Goal: Transaction & Acquisition: Purchase product/service

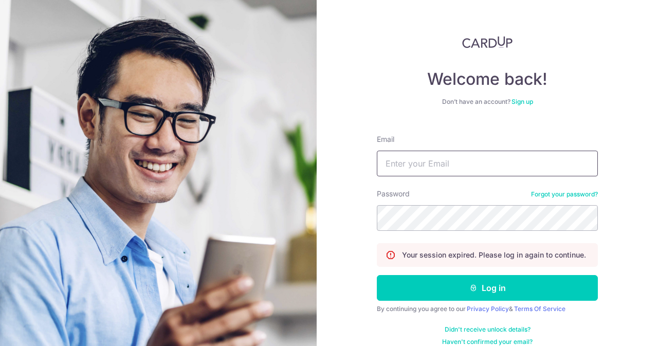
click at [467, 158] on input "Email" at bounding box center [487, 164] width 221 height 26
type input "contact@elijahpies.com.sg"
click at [377, 275] on button "Log in" at bounding box center [487, 288] width 221 height 26
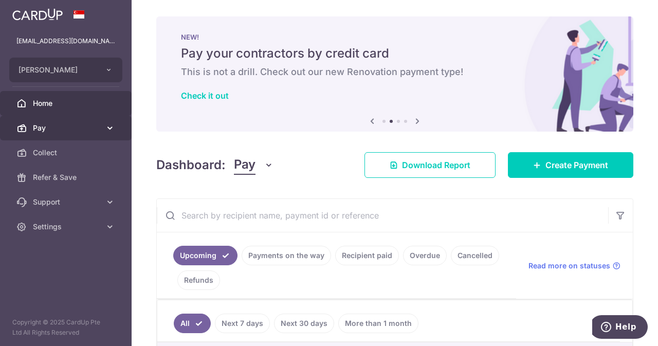
click at [76, 121] on link "Pay" at bounding box center [66, 128] width 132 height 25
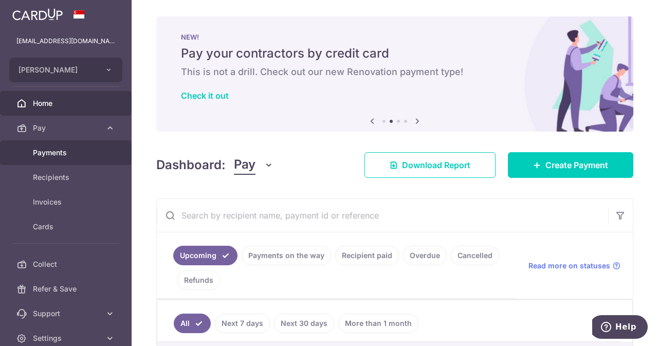
click at [69, 154] on span "Payments" at bounding box center [67, 153] width 68 height 10
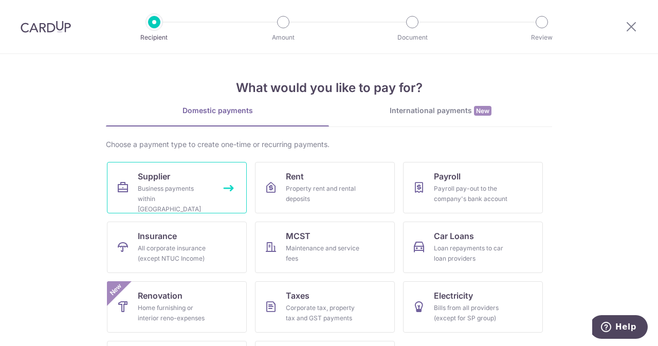
click at [184, 180] on link "Supplier Business payments within Singapore" at bounding box center [177, 187] width 140 height 51
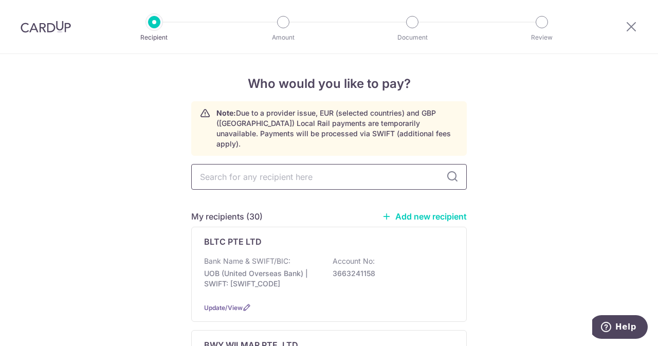
click at [258, 164] on input "text" at bounding box center [329, 177] width 276 height 26
type input "agri"
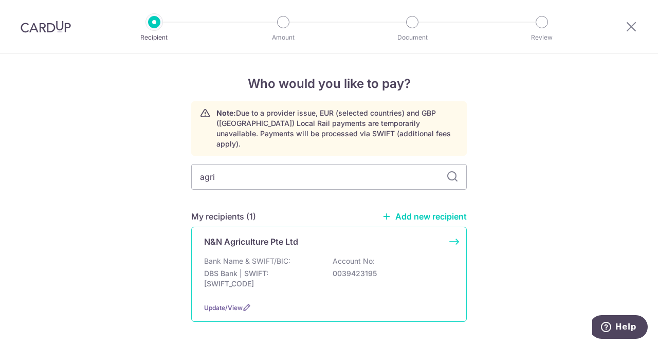
click at [307, 256] on div "Bank Name & SWIFT/BIC: DBS Bank | SWIFT: [SWIFT_CODE] Account No: 0039423195" at bounding box center [329, 275] width 250 height 38
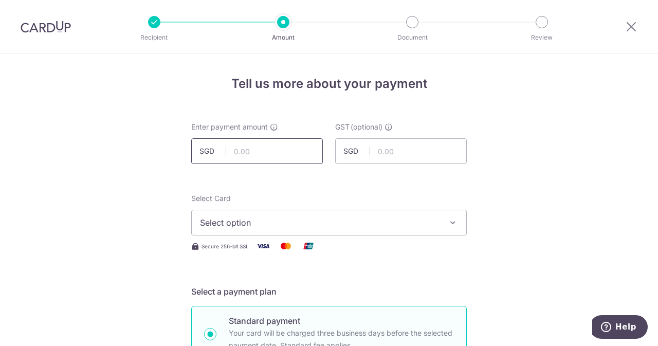
click at [280, 150] on input "text" at bounding box center [257, 151] width 132 height 26
type input "210.00"
type input "18.90"
click at [264, 227] on span "Select option" at bounding box center [320, 223] width 240 height 12
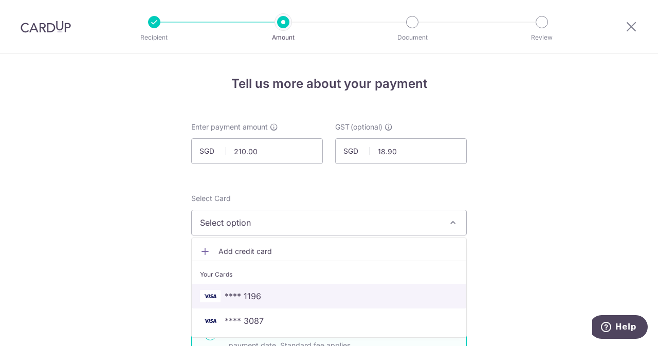
click at [239, 300] on span "**** 1196" at bounding box center [243, 296] width 37 height 12
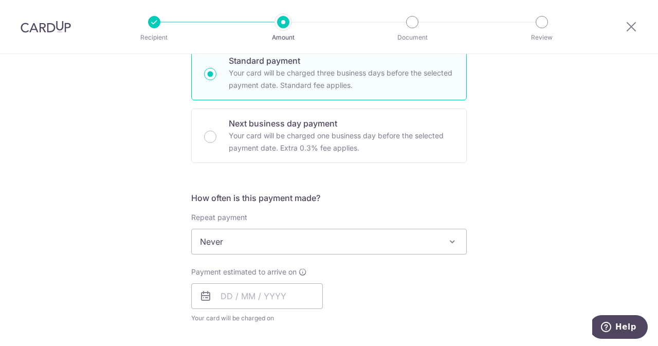
scroll to position [362, 0]
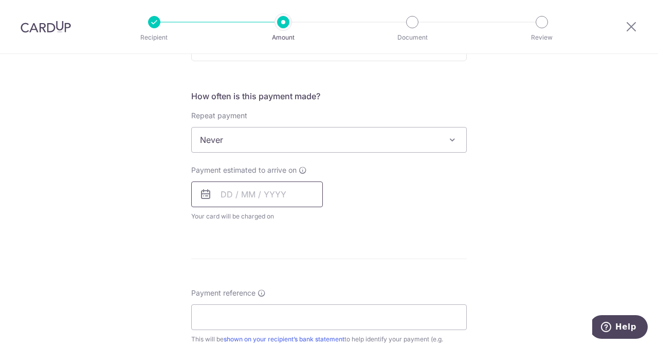
click at [254, 202] on input "text" at bounding box center [257, 195] width 132 height 26
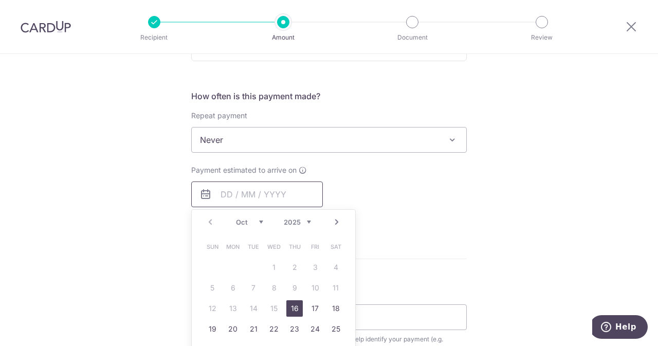
scroll to position [434, 0]
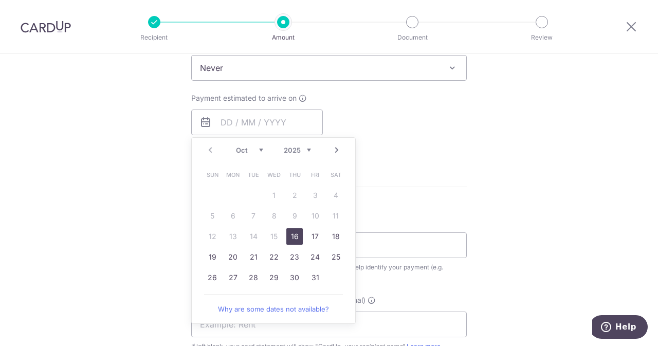
click at [290, 234] on link "16" at bounding box center [295, 236] width 16 height 16
type input "[DATE]"
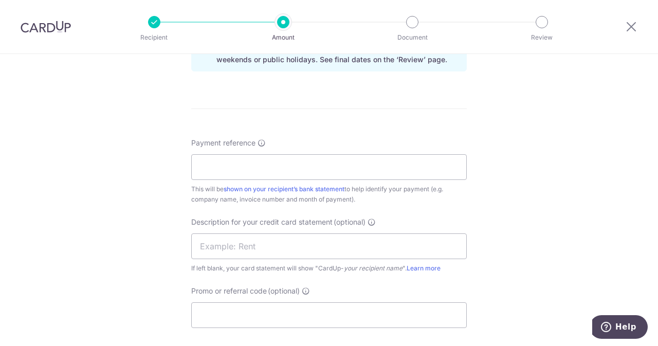
scroll to position [560, 0]
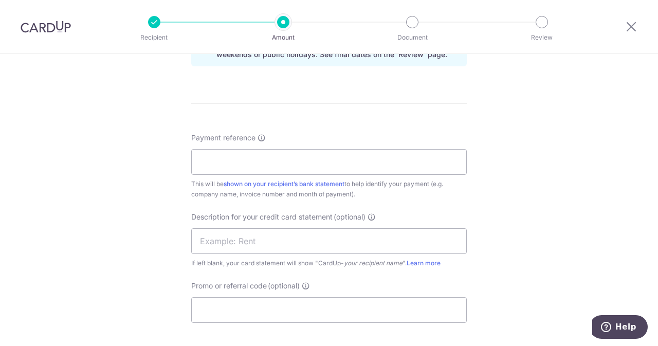
click at [335, 175] on div "Payment reference This will be shown on your recipient’s bank statement to help…" at bounding box center [329, 166] width 276 height 67
click at [292, 158] on input "Payment reference" at bounding box center [329, 162] width 276 height 26
drag, startPoint x: 292, startPoint y: 158, endPoint x: 243, endPoint y: 159, distance: 49.4
click at [243, 159] on input "ELIAHPIES 256152" at bounding box center [329, 162] width 276 height 26
type input "ELIAHPIES 256152"
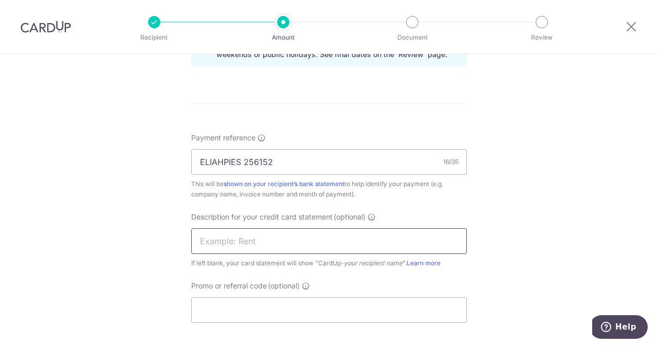
click at [293, 239] on input "text" at bounding box center [329, 241] width 276 height 26
paste input "256152"
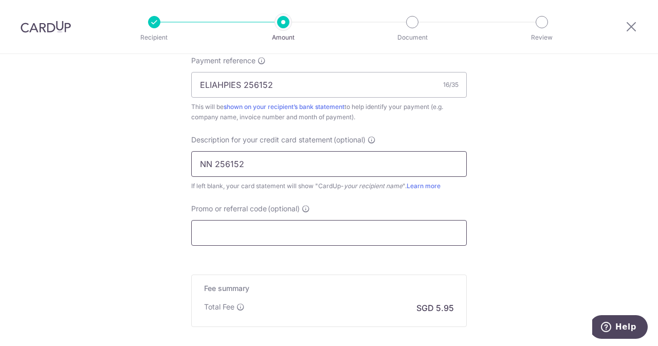
type input "NN 256152"
click at [261, 238] on input "Promo or referral code (optional)" at bounding box center [329, 233] width 276 height 26
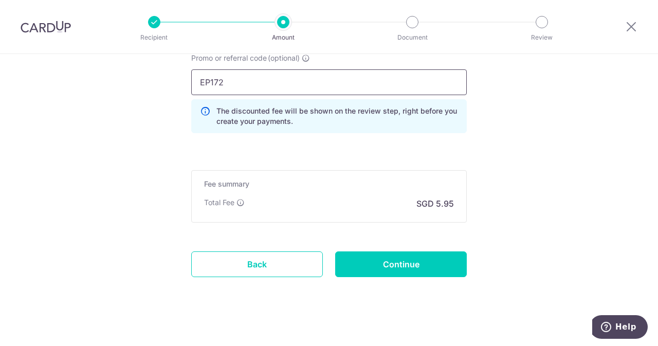
scroll to position [793, 0]
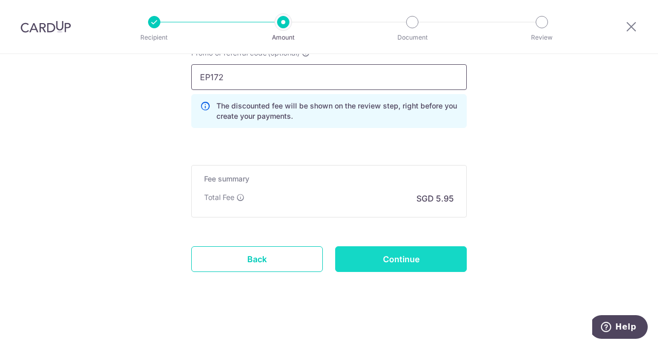
type input "EP172"
click at [392, 258] on input "Continue" at bounding box center [401, 259] width 132 height 26
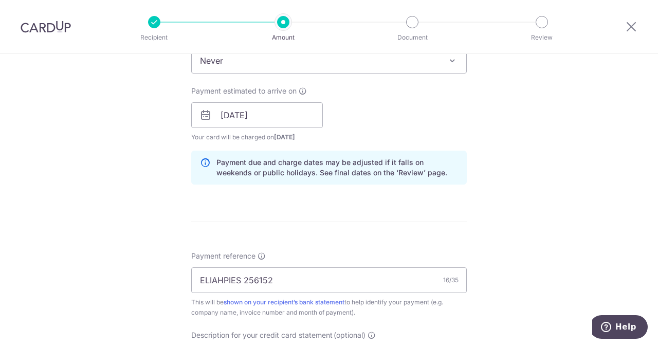
scroll to position [441, 0]
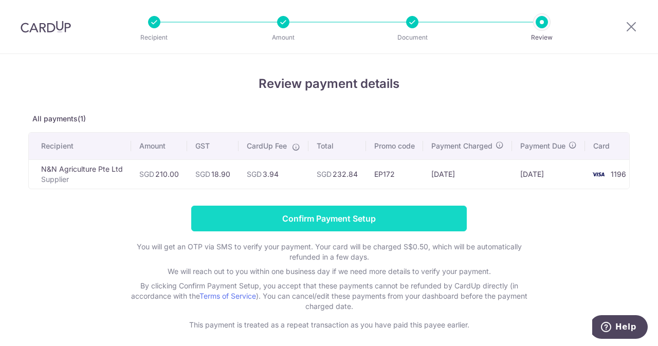
click at [359, 225] on input "Confirm Payment Setup" at bounding box center [329, 219] width 276 height 26
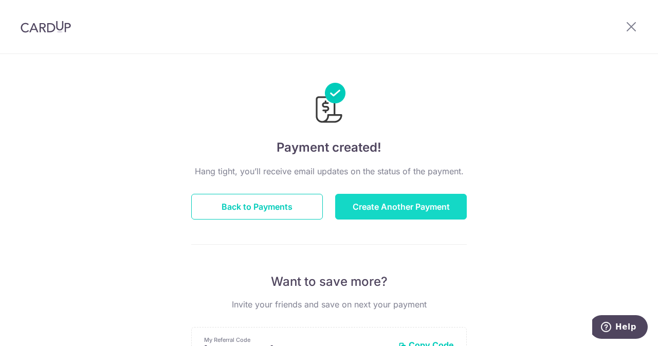
click at [371, 205] on button "Create Another Payment" at bounding box center [401, 207] width 132 height 26
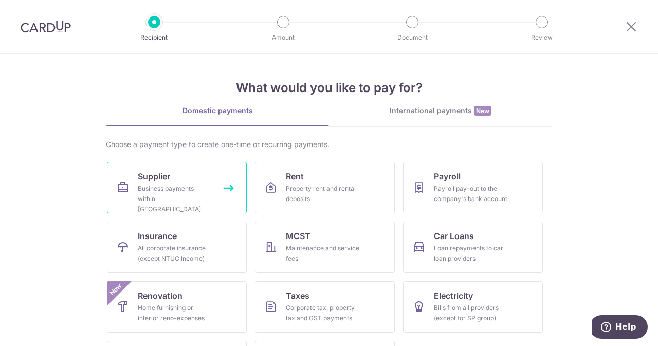
click at [128, 193] on link "Supplier Business payments within Singapore" at bounding box center [177, 187] width 140 height 51
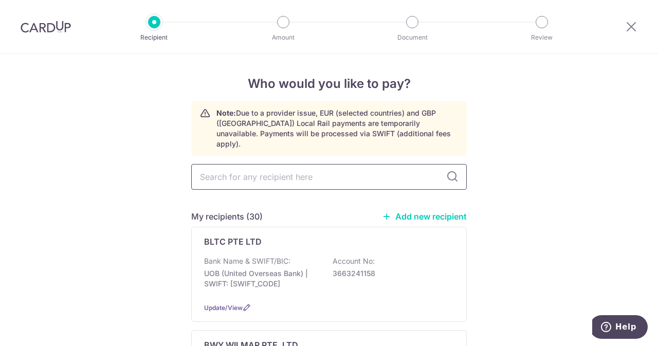
click at [285, 167] on input "text" at bounding box center [329, 177] width 276 height 26
type input "EUR"
click at [272, 256] on p "Bank Name & SWIFT/BIC:" at bounding box center [247, 261] width 86 height 10
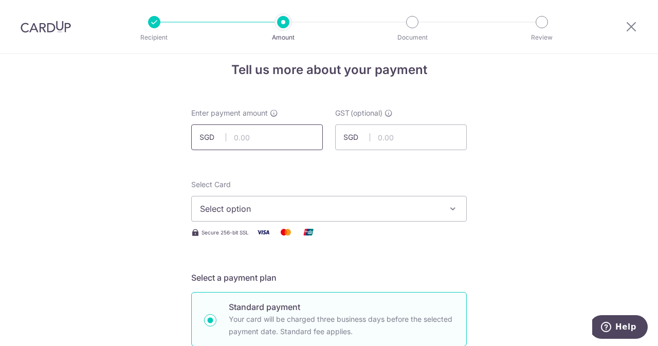
scroll to position [14, 0]
click at [263, 135] on input "text" at bounding box center [257, 137] width 132 height 26
type input "495.00"
type input "44.55"
click at [253, 214] on span "Select option" at bounding box center [320, 208] width 240 height 12
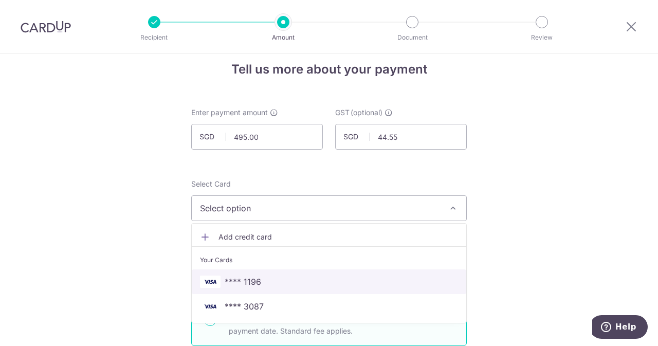
click at [250, 287] on span "**** 1196" at bounding box center [243, 282] width 37 height 12
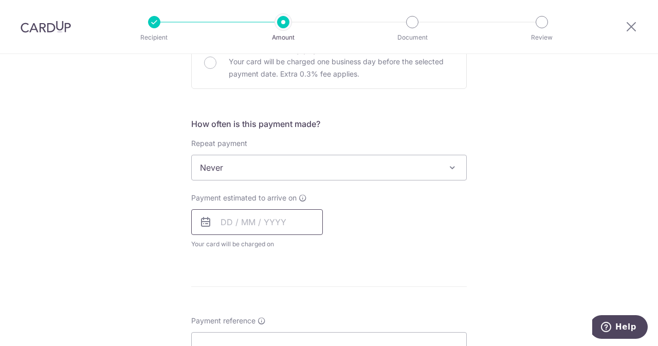
click at [268, 222] on input "text" at bounding box center [257, 222] width 132 height 26
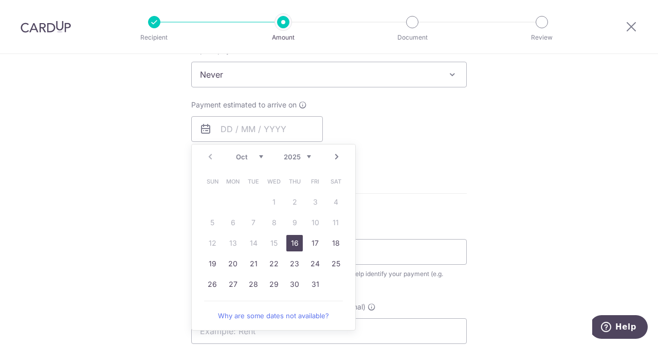
click at [287, 243] on link "16" at bounding box center [295, 243] width 16 height 16
type input "16/10/2025"
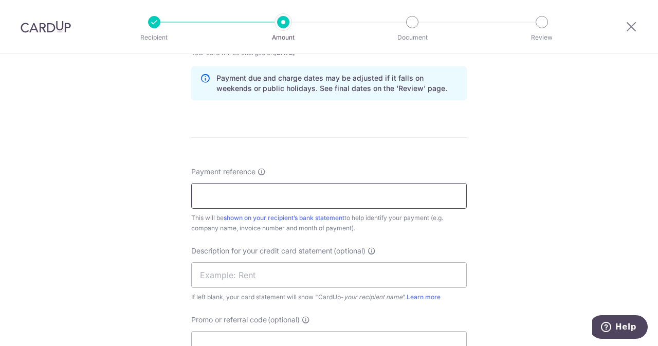
scroll to position [528, 0]
click at [351, 188] on input "Payment reference" at bounding box center [329, 194] width 276 height 26
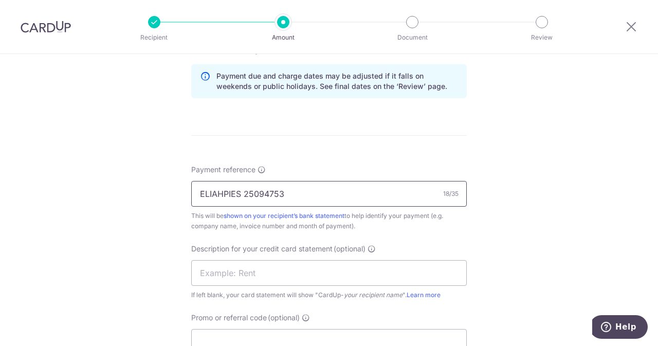
scroll to position [530, 0]
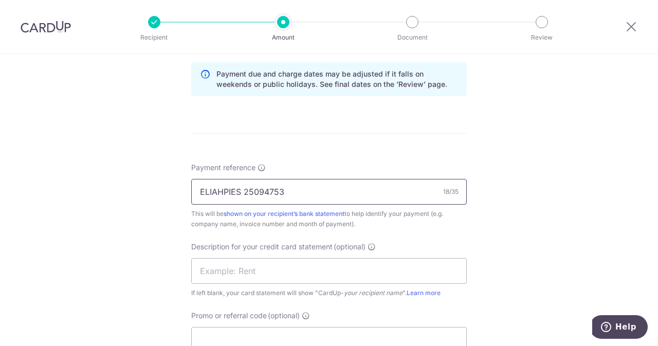
drag, startPoint x: 340, startPoint y: 187, endPoint x: 242, endPoint y: 189, distance: 97.8
click at [242, 189] on input "ELIAHPIES 25094753" at bounding box center [329, 192] width 276 height 26
type input "ELIAHPIES 25094753"
click at [248, 269] on input "text" at bounding box center [329, 271] width 276 height 26
paste input "25094753"
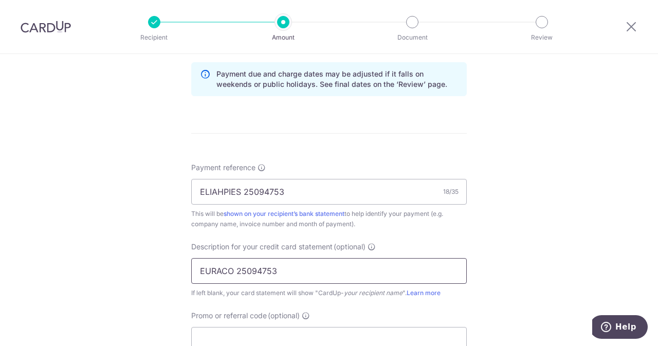
scroll to position [601, 0]
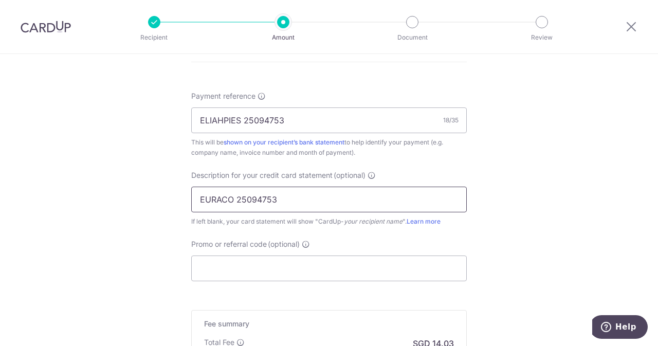
type input "EURACO 25094753"
click at [246, 253] on div "Promo or referral code (optional) The discounted fee will be shown on the revie…" at bounding box center [329, 260] width 276 height 42
click at [237, 261] on input "Promo or referral code (optional)" at bounding box center [329, 269] width 276 height 26
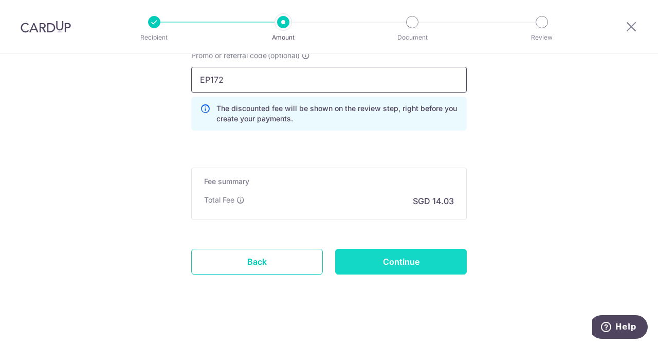
scroll to position [791, 0]
type input "EP172"
click at [385, 254] on input "Continue" at bounding box center [401, 261] width 132 height 26
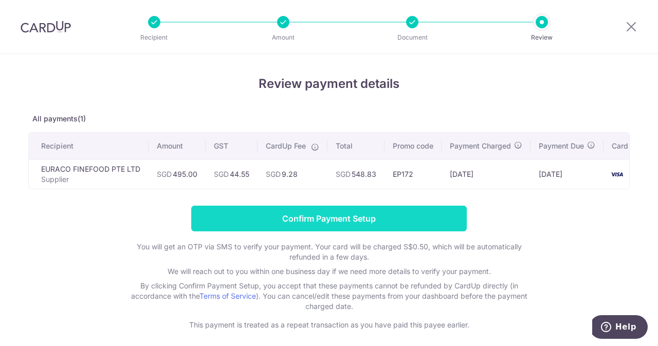
click at [357, 217] on input "Confirm Payment Setup" at bounding box center [329, 219] width 276 height 26
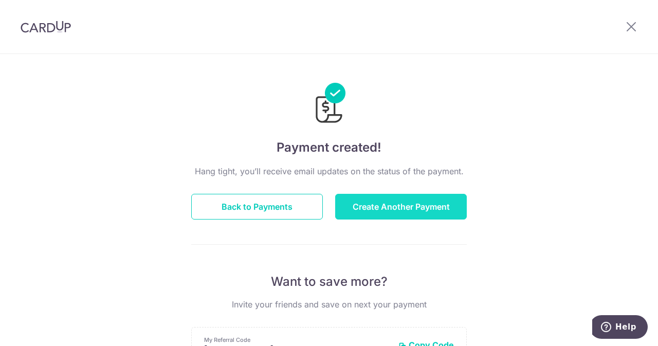
click at [395, 209] on button "Create Another Payment" at bounding box center [401, 207] width 132 height 26
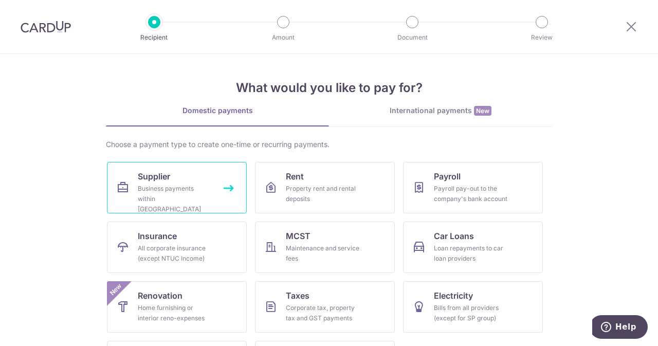
click at [180, 201] on div "Business payments within Singapore" at bounding box center [175, 199] width 74 height 31
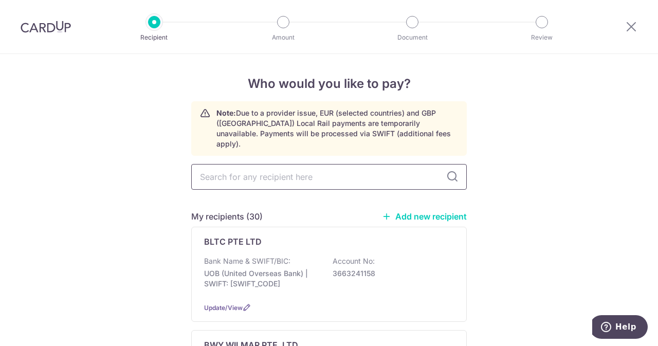
click at [307, 167] on input "text" at bounding box center [329, 177] width 276 height 26
type input "UNIT"
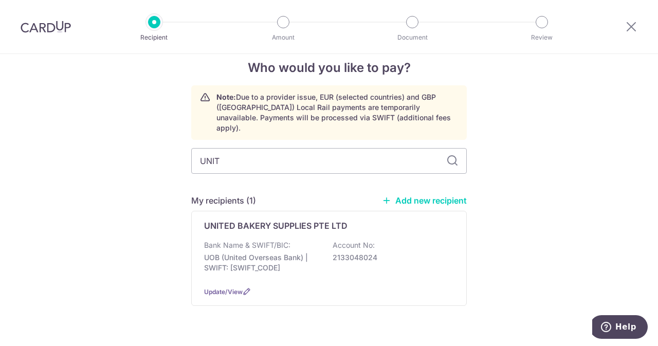
click at [260, 240] on p "Bank Name & SWIFT/BIC:" at bounding box center [247, 245] width 86 height 10
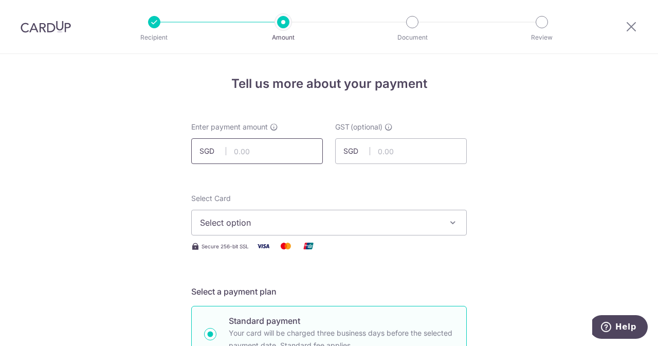
scroll to position [8, 0]
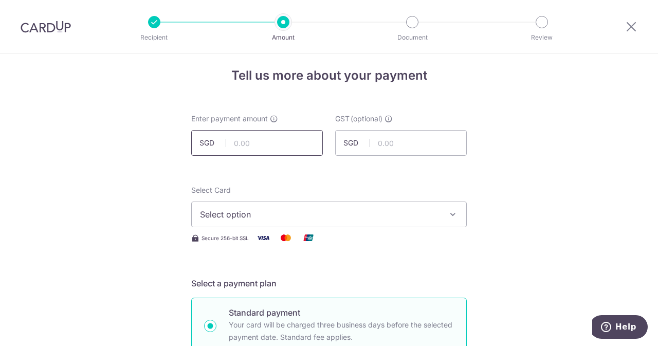
click at [271, 138] on input "text" at bounding box center [257, 143] width 132 height 26
type input "4"
type input "477.20"
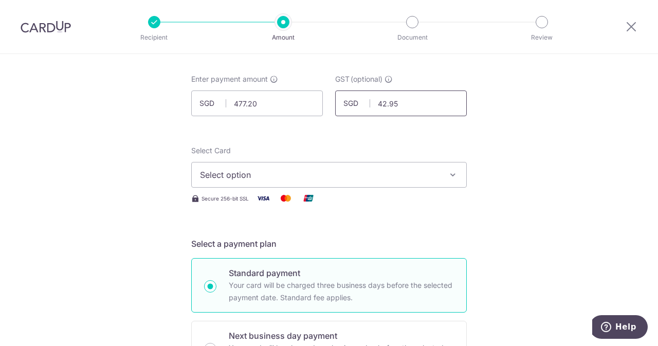
type input "42.95"
click at [259, 173] on span "Select option" at bounding box center [320, 175] width 240 height 12
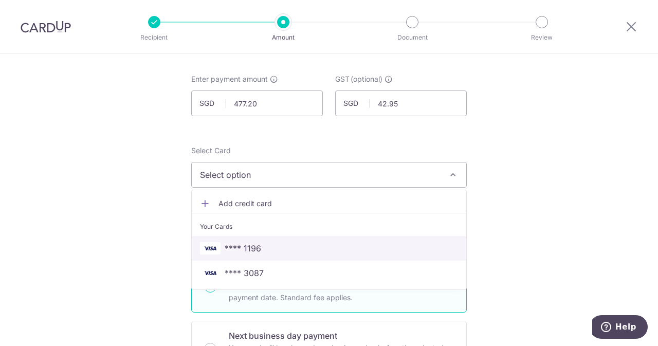
click at [251, 245] on span "**** 1196" at bounding box center [243, 248] width 37 height 12
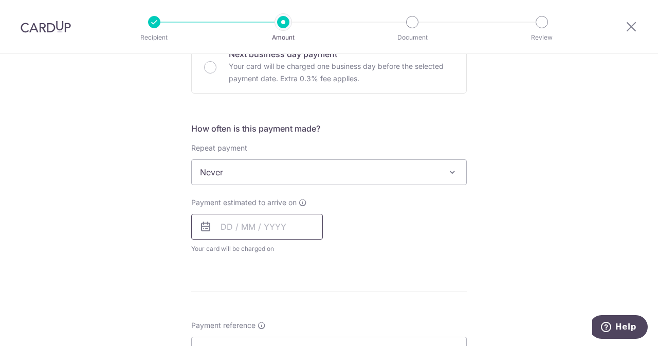
click at [251, 223] on input "text" at bounding box center [257, 227] width 132 height 26
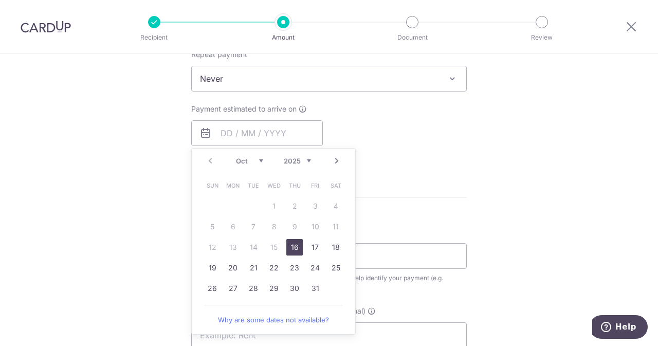
click at [287, 237] on td "16" at bounding box center [294, 247] width 21 height 21
type input "[DATE]"
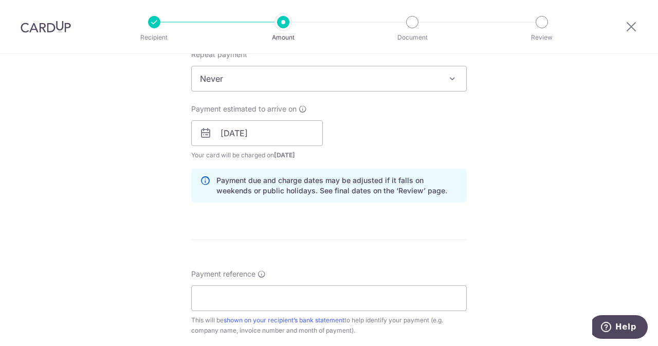
click at [290, 243] on form "Enter payment amount SGD 477.20 477.20 GST (optional) SGD 42.95 42.95 Select Ca…" at bounding box center [329, 161] width 276 height 925
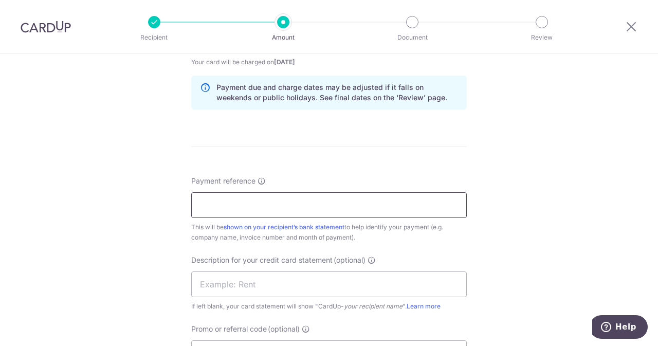
click at [301, 208] on input "Payment reference" at bounding box center [329, 205] width 276 height 26
drag, startPoint x: 280, startPoint y: 202, endPoint x: 247, endPoint y: 204, distance: 32.5
click at [247, 204] on input "ELIJAHPIES 262684" at bounding box center [329, 205] width 276 height 26
type input "ELIJAHPIES 262684"
click at [239, 286] on input "text" at bounding box center [329, 285] width 276 height 26
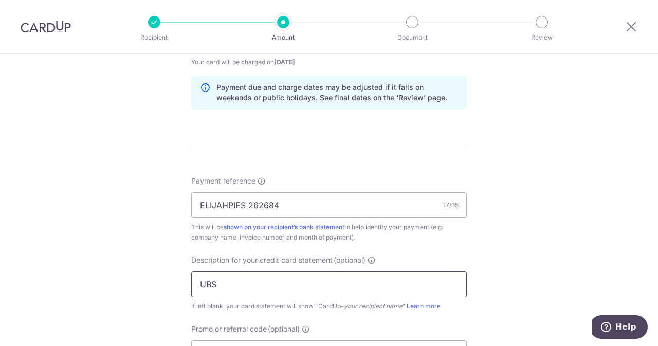
paste input "262684"
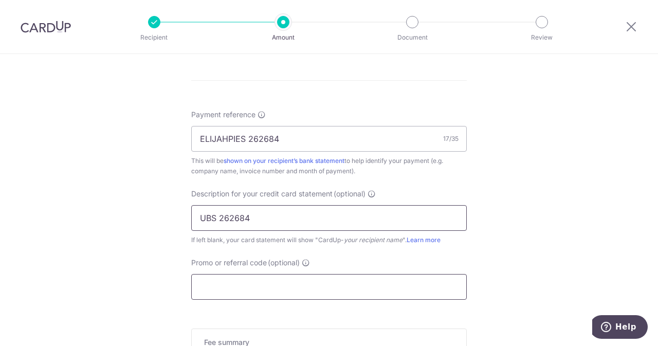
type input "UBS 262684"
click at [249, 287] on input "Promo or referral code (optional)" at bounding box center [329, 287] width 276 height 26
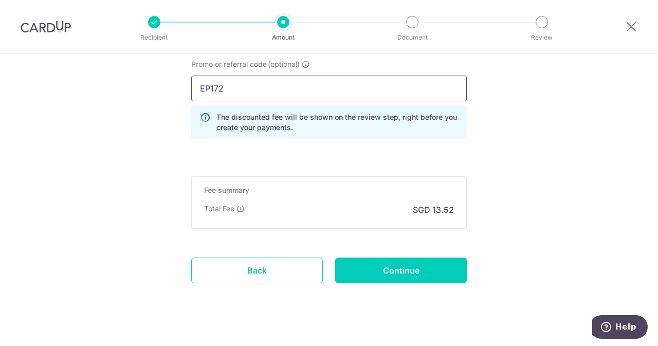
scroll to position [793, 0]
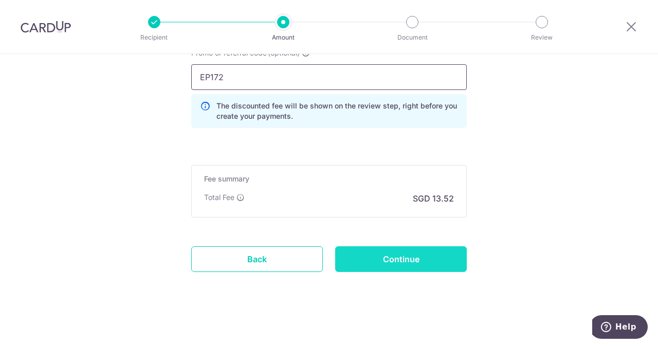
type input "EP172"
click at [393, 263] on input "Continue" at bounding box center [401, 259] width 132 height 26
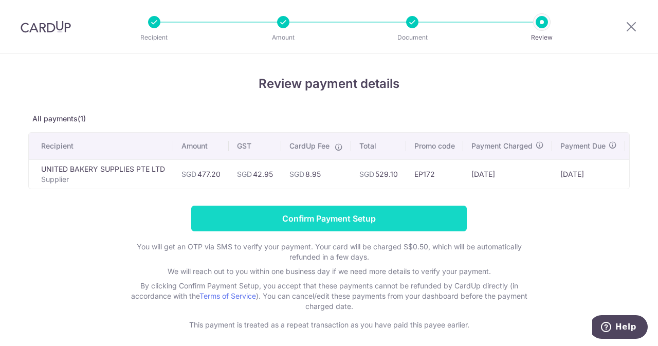
click at [363, 212] on input "Confirm Payment Setup" at bounding box center [329, 219] width 276 height 26
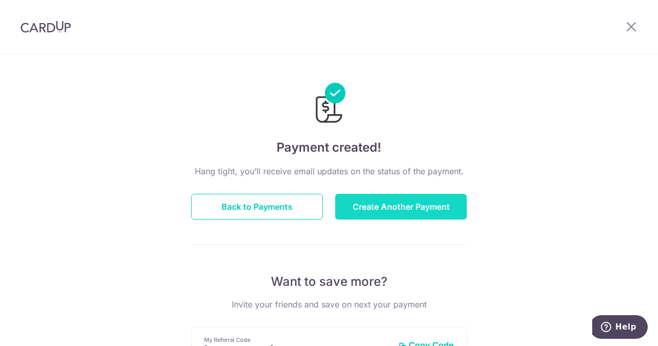
click at [386, 199] on button "Create Another Payment" at bounding box center [401, 207] width 132 height 26
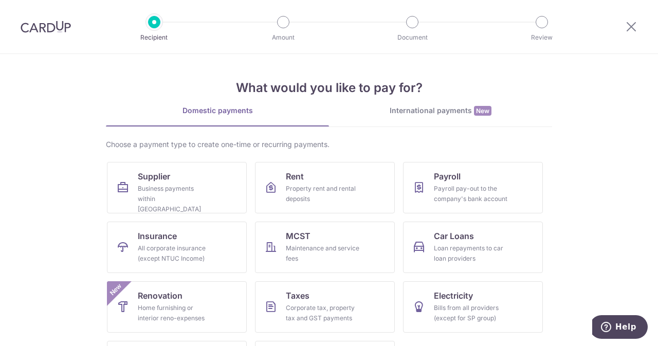
click at [190, 148] on div "Choose a payment type to create one-time or recurring payments." at bounding box center [329, 144] width 447 height 10
click at [182, 180] on link "Supplier Business payments within Singapore" at bounding box center [177, 187] width 140 height 51
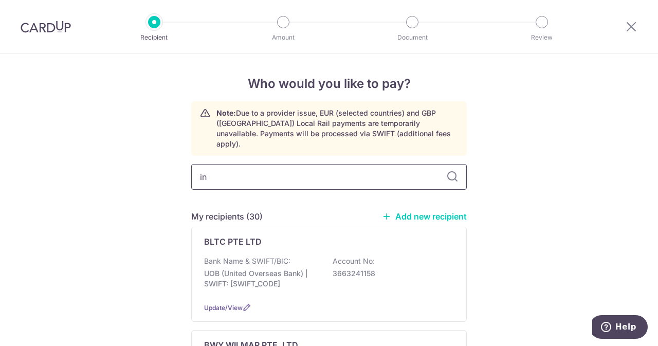
type input "ind"
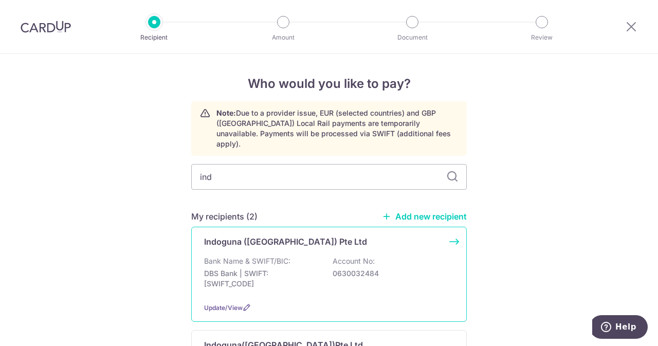
click at [278, 256] on p "Bank Name & SWIFT/BIC:" at bounding box center [247, 261] width 86 height 10
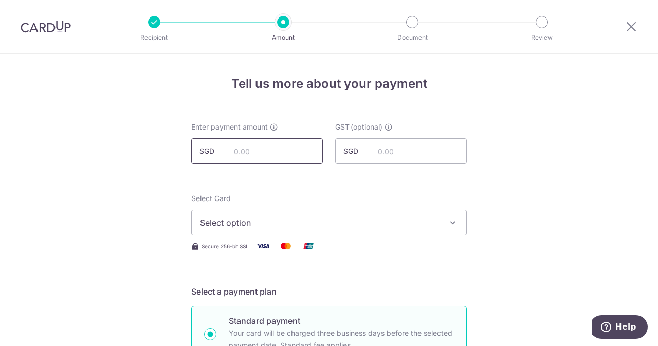
click at [249, 152] on input "text" at bounding box center [257, 151] width 132 height 26
type input "318.00"
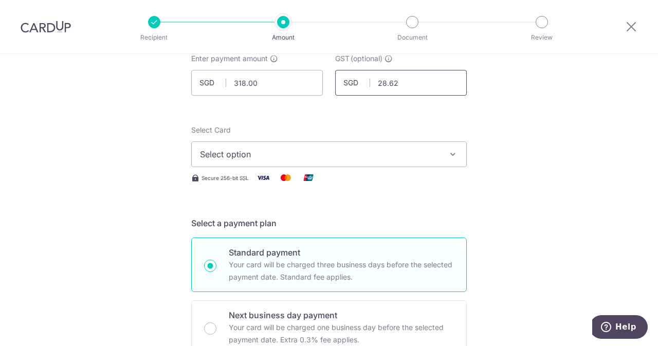
type input "28.62"
click at [258, 155] on span "Select option" at bounding box center [320, 154] width 240 height 12
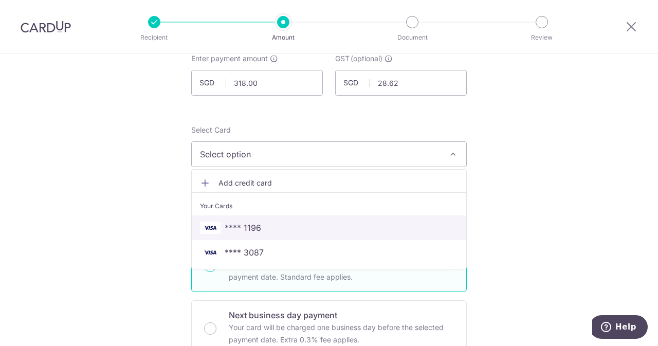
click at [261, 228] on span "**** 1196" at bounding box center [329, 228] width 258 height 12
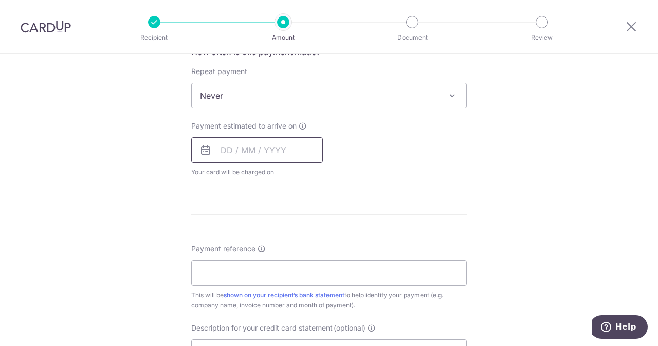
click at [254, 161] on input "text" at bounding box center [257, 150] width 132 height 26
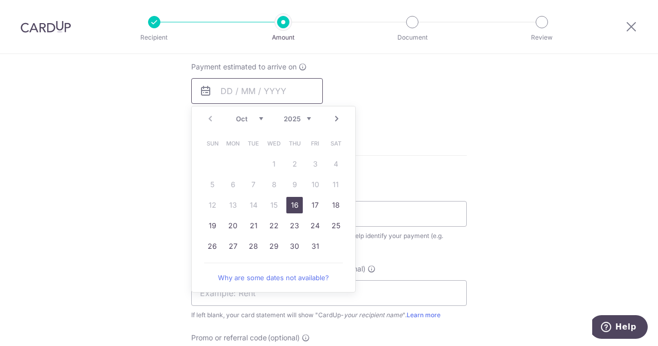
scroll to position [466, 0]
click at [291, 199] on link "16" at bounding box center [295, 205] width 16 height 16
type input "[DATE]"
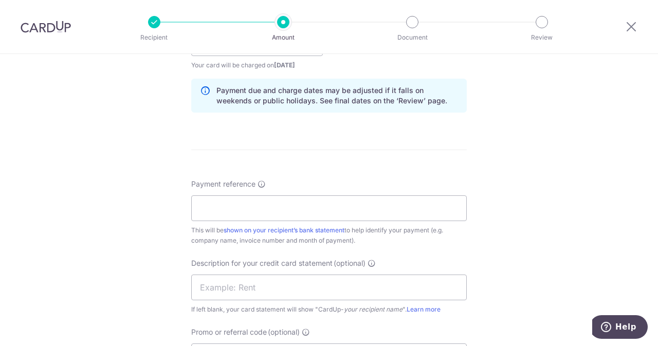
scroll to position [514, 0]
click at [327, 196] on input "Payment reference" at bounding box center [329, 208] width 276 height 26
type input "e"
drag, startPoint x: 327, startPoint y: 196, endPoint x: 245, endPoint y: 205, distance: 82.8
click at [245, 205] on input "ELIJAHPIES 5010612757" at bounding box center [329, 208] width 276 height 26
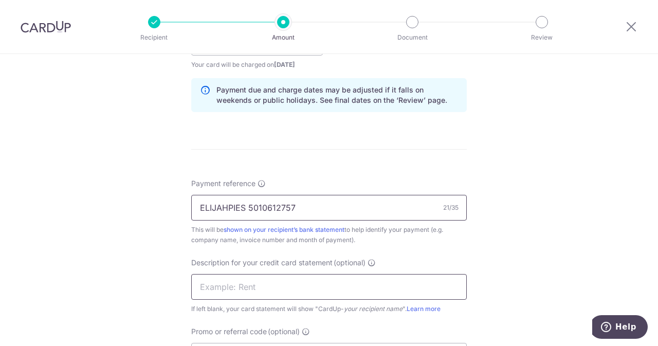
type input "ELIJAHPIES 5010612757"
click at [238, 282] on input "text" at bounding box center [329, 287] width 276 height 26
paste input "5010612757"
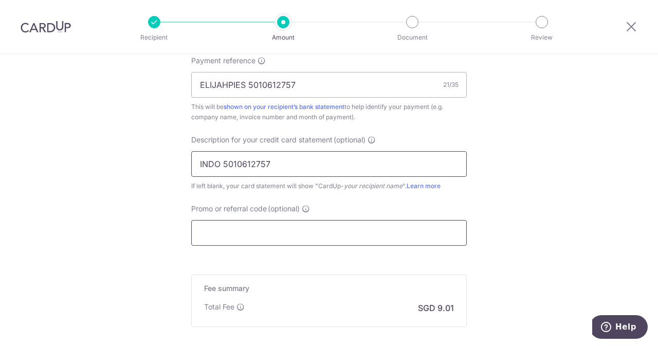
scroll to position [637, 0]
type input "INDO 5010612757"
click at [284, 227] on input "Promo or referral code (optional)" at bounding box center [329, 233] width 276 height 26
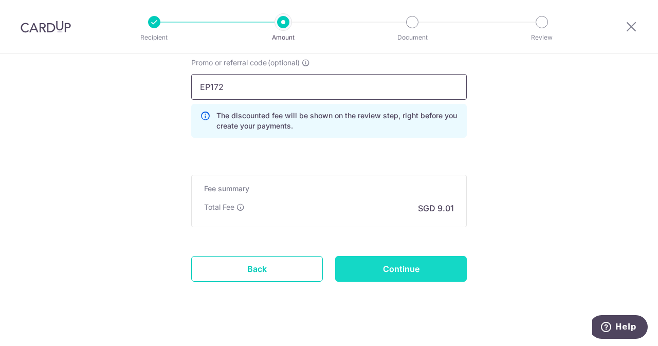
scroll to position [784, 0]
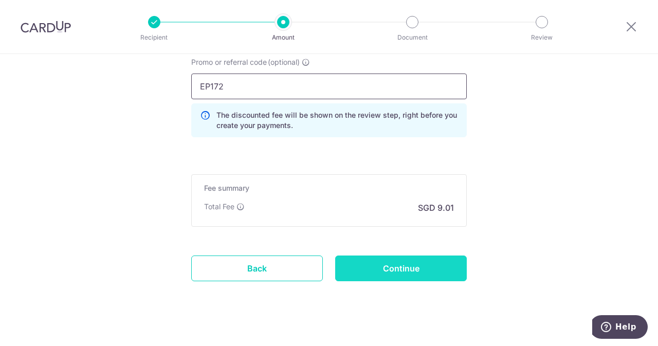
type input "EP172"
click at [365, 271] on input "Continue" at bounding box center [401, 269] width 132 height 26
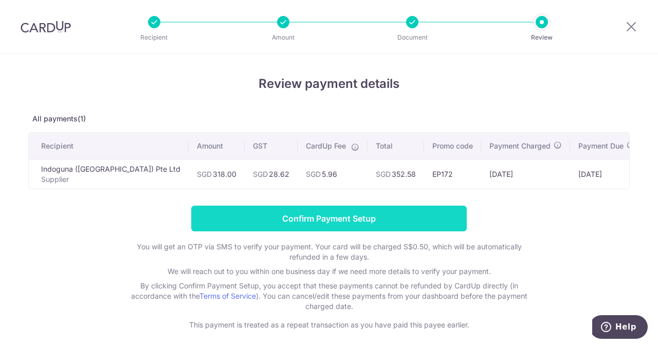
click at [327, 227] on input "Confirm Payment Setup" at bounding box center [329, 219] width 276 height 26
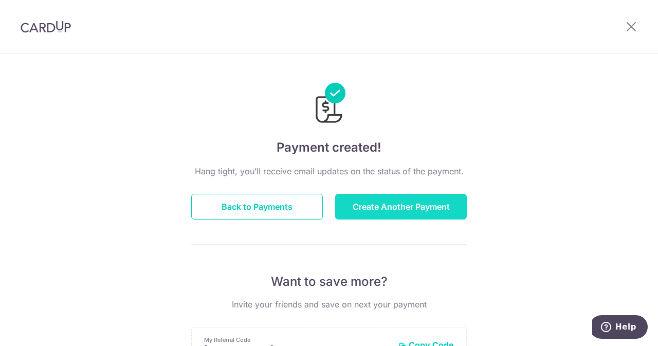
click at [379, 202] on button "Create Another Payment" at bounding box center [401, 207] width 132 height 26
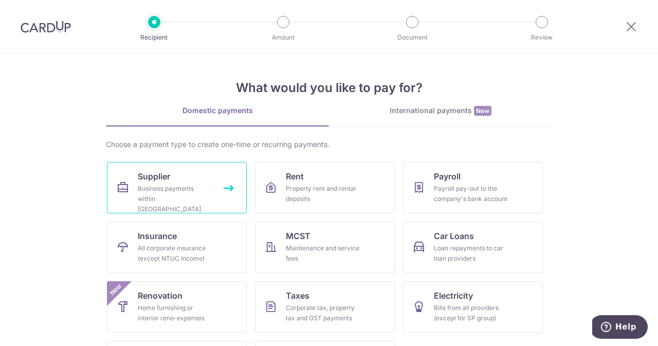
click at [178, 187] on div "Business payments within [GEOGRAPHIC_DATA]" at bounding box center [175, 199] width 74 height 31
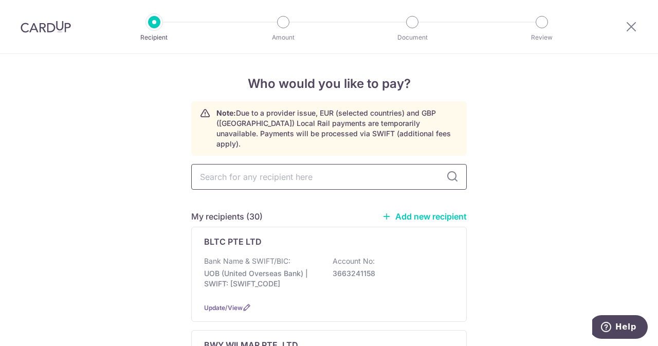
click at [277, 167] on input "text" at bounding box center [329, 177] width 276 height 26
type input "UNIT"
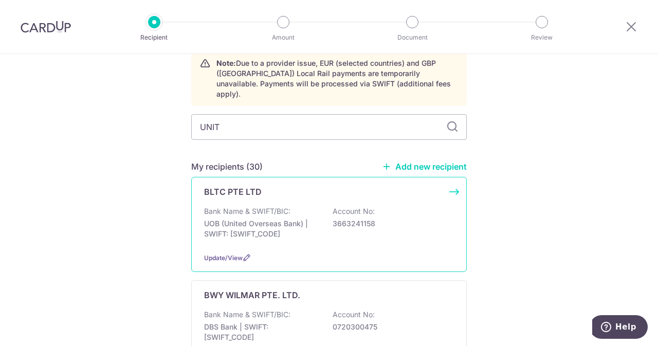
scroll to position [29, 0]
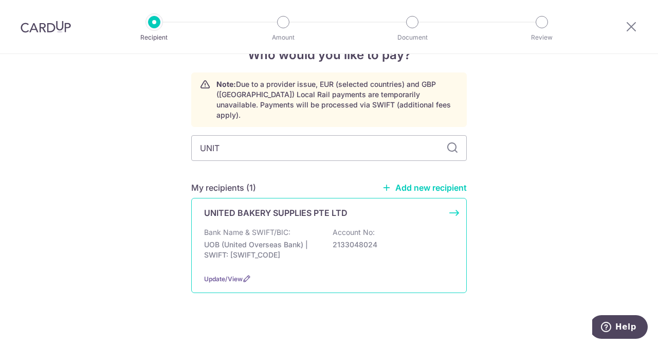
click at [270, 207] on p "UNITED BAKERY SUPPLIES PTE LTD" at bounding box center [276, 213] width 144 height 12
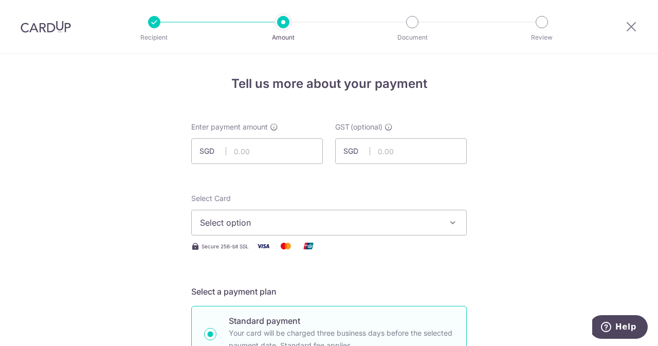
scroll to position [12, 0]
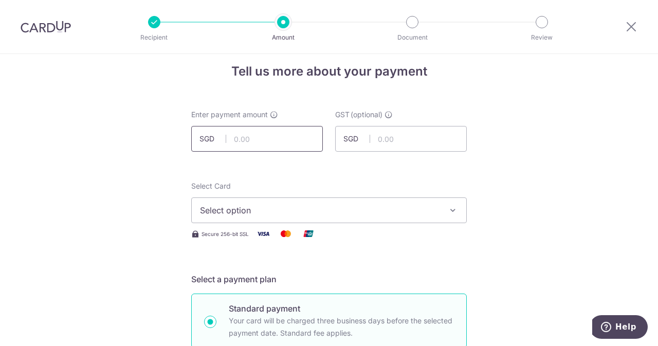
click at [285, 143] on input "text" at bounding box center [257, 139] width 132 height 26
type input "487.20"
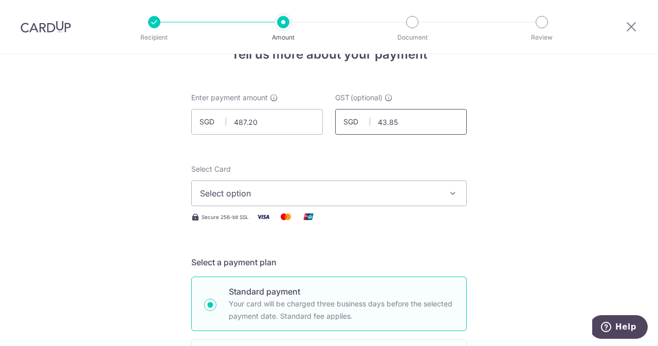
scroll to position [30, 0]
type input "43.85"
click at [270, 202] on button "Select option" at bounding box center [329, 193] width 276 height 26
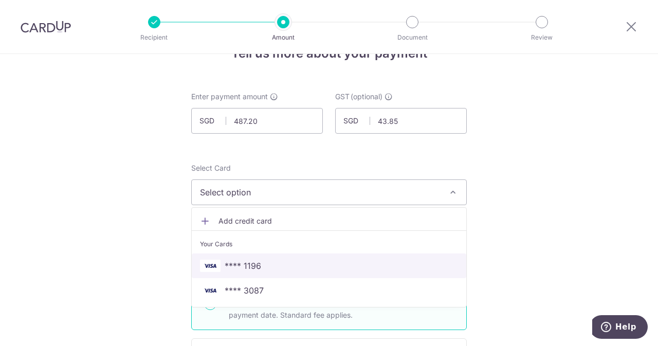
click at [251, 260] on span "**** 1196" at bounding box center [243, 266] width 37 height 12
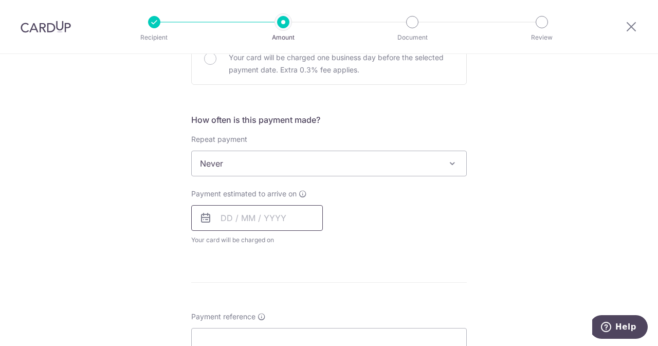
click at [268, 229] on input "text" at bounding box center [257, 218] width 132 height 26
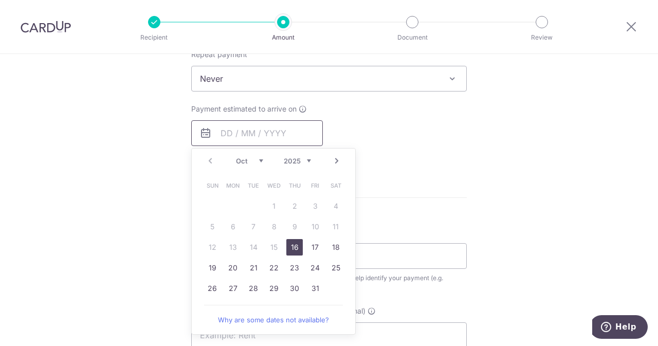
scroll to position [424, 0]
click at [287, 241] on link "16" at bounding box center [295, 247] width 16 height 16
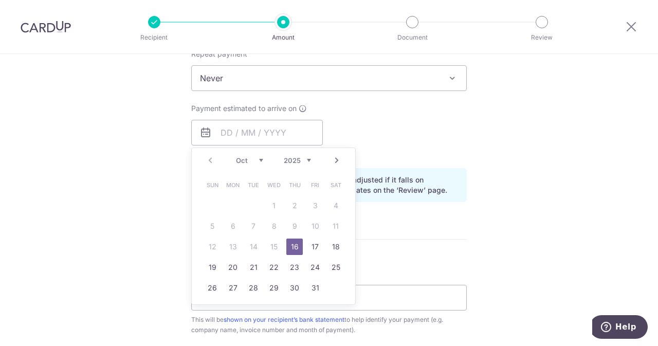
type input "[DATE]"
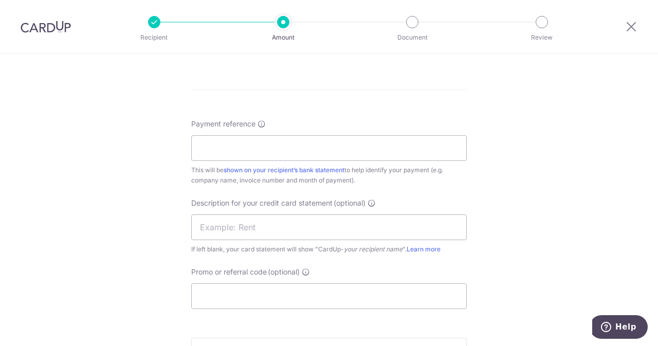
scroll to position [500, 0]
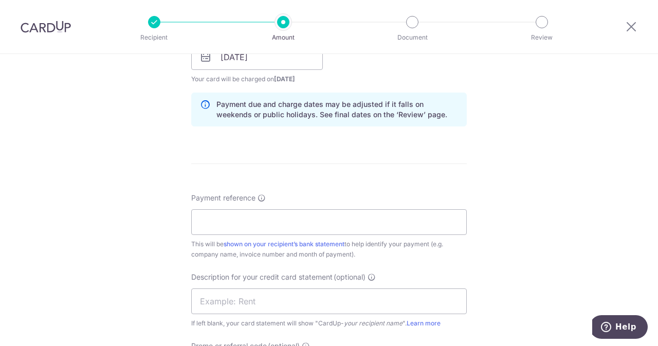
click at [298, 248] on div "This will be shown on your recipient’s bank statement to help identify your pay…" at bounding box center [329, 249] width 276 height 21
click at [271, 224] on input "Payment reference" at bounding box center [329, 222] width 276 height 26
type input "E"
drag, startPoint x: 281, startPoint y: 225, endPoint x: 244, endPoint y: 224, distance: 37.1
click at [244, 224] on input "ELIJAHPIES 262546" at bounding box center [329, 222] width 276 height 26
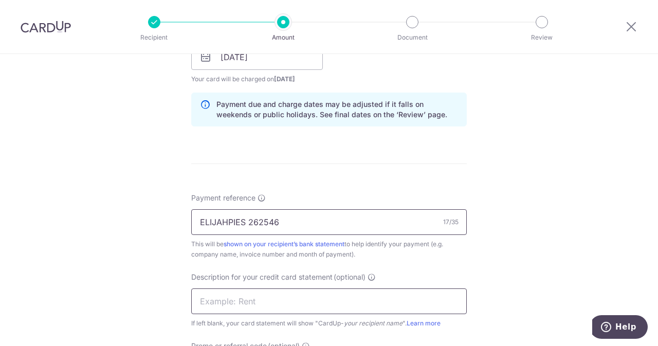
type input "ELIJAHPIES 262546"
click at [238, 289] on input "text" at bounding box center [329, 302] width 276 height 26
paste input "262546"
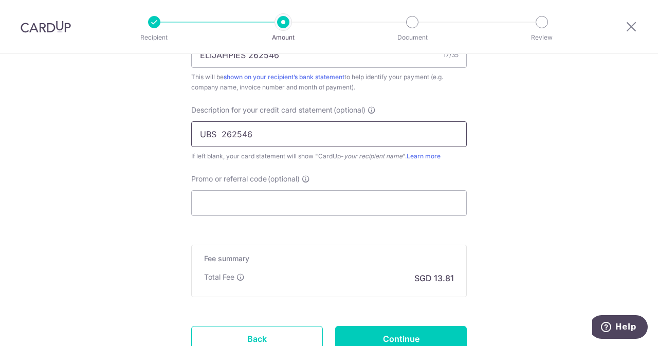
scroll to position [670, 0]
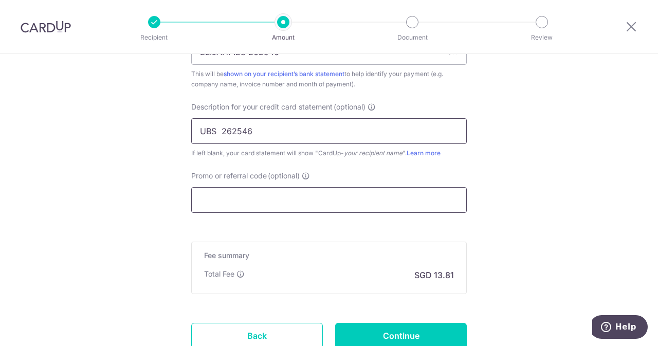
type input "UBS 262546"
click at [281, 209] on input "Promo or referral code (optional)" at bounding box center [329, 200] width 276 height 26
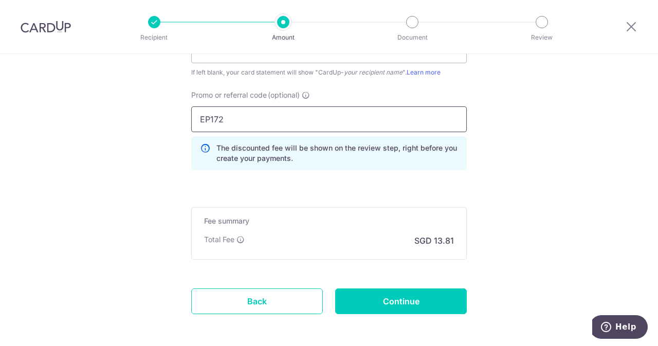
scroll to position [781, 0]
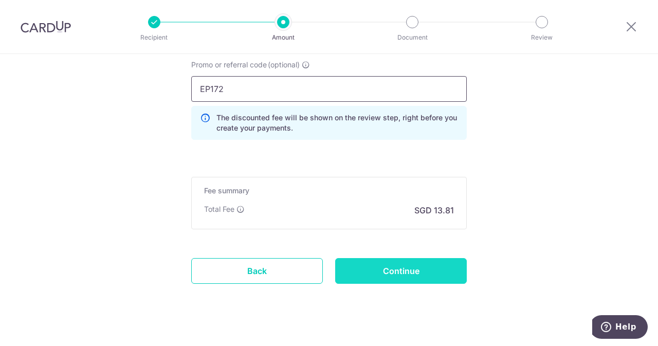
type input "EP172"
click at [386, 275] on input "Continue" at bounding box center [401, 271] width 132 height 26
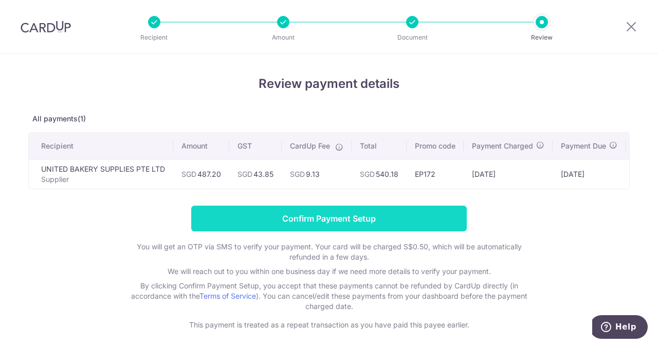
click at [354, 226] on input "Confirm Payment Setup" at bounding box center [329, 219] width 276 height 26
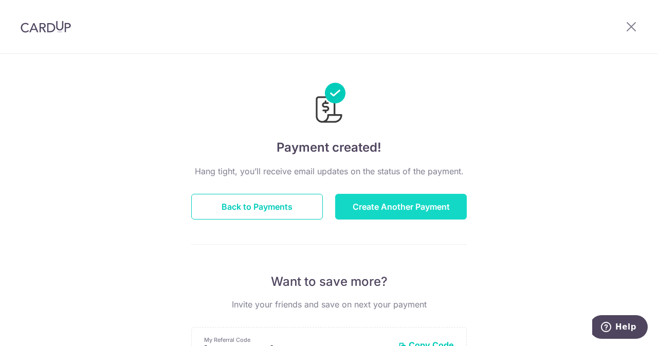
click at [368, 204] on button "Create Another Payment" at bounding box center [401, 207] width 132 height 26
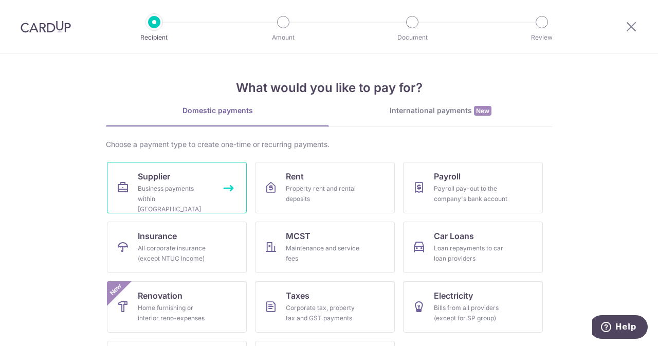
click at [179, 184] on div "Business payments within [GEOGRAPHIC_DATA]" at bounding box center [175, 199] width 74 height 31
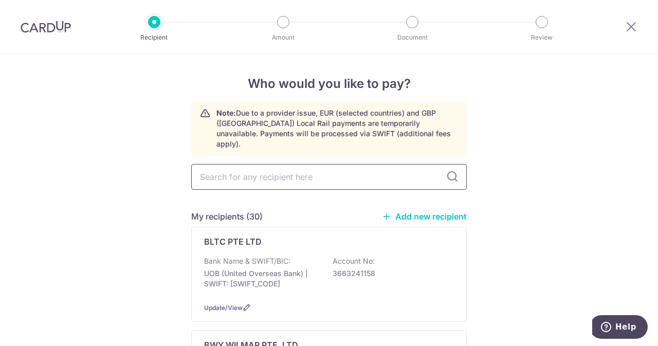
click at [309, 164] on input "text" at bounding box center [329, 177] width 276 height 26
type input "EUR"
click at [278, 256] on p "Bank Name & SWIFT/BIC:" at bounding box center [247, 261] width 86 height 10
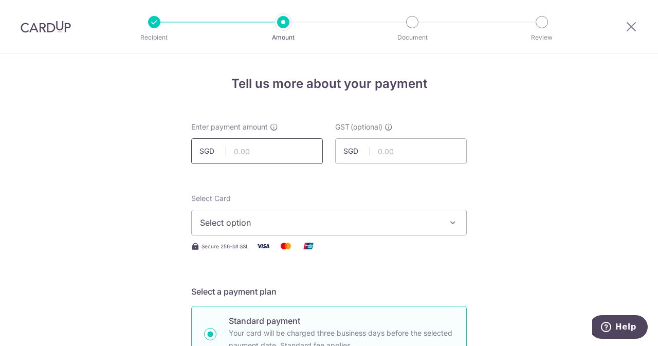
click at [265, 158] on input "text" at bounding box center [257, 151] width 132 height 26
type input "361.50"
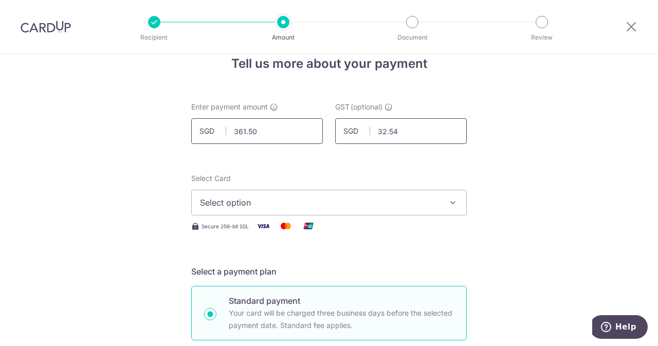
scroll to position [21, 0]
type input "32.54"
click at [260, 200] on span "Select option" at bounding box center [320, 202] width 240 height 12
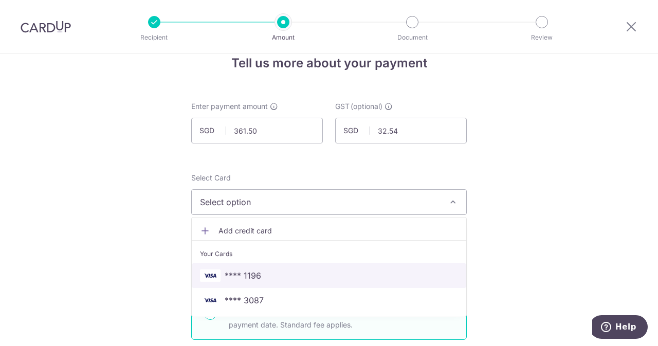
click at [248, 281] on span "**** 1196" at bounding box center [243, 276] width 37 height 12
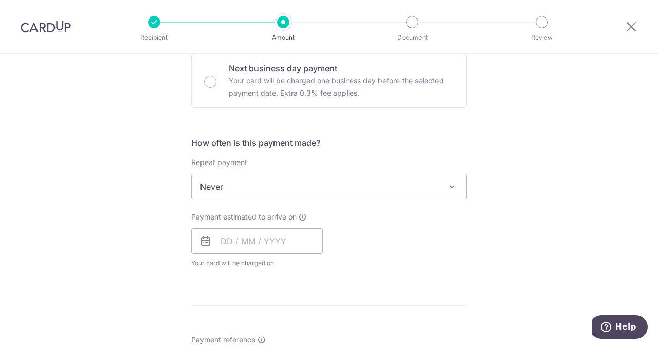
scroll to position [316, 0]
click at [271, 225] on div "Payment estimated to arrive on Your card will be charged on for the first payme…" at bounding box center [257, 239] width 132 height 57
click at [263, 235] on input "text" at bounding box center [257, 241] width 132 height 26
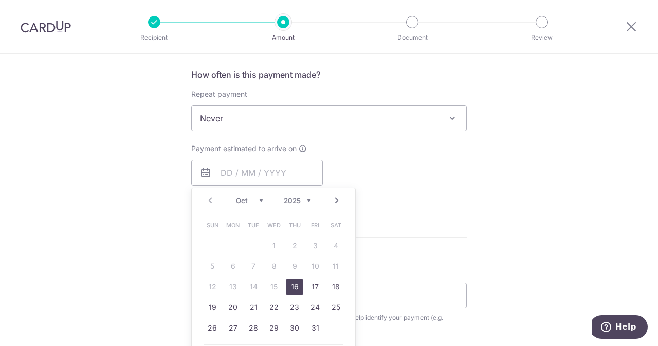
click at [289, 283] on link "16" at bounding box center [295, 287] width 16 height 16
type input "16/10/2025"
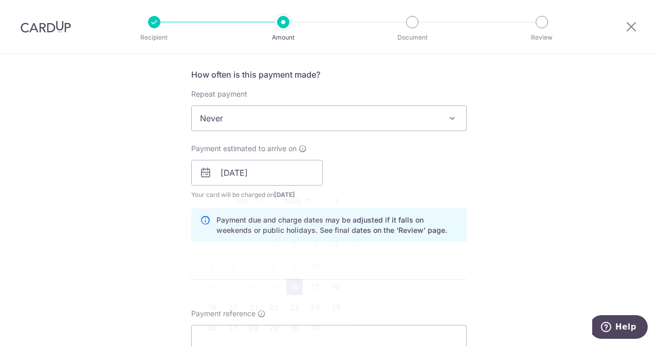
scroll to position [497, 0]
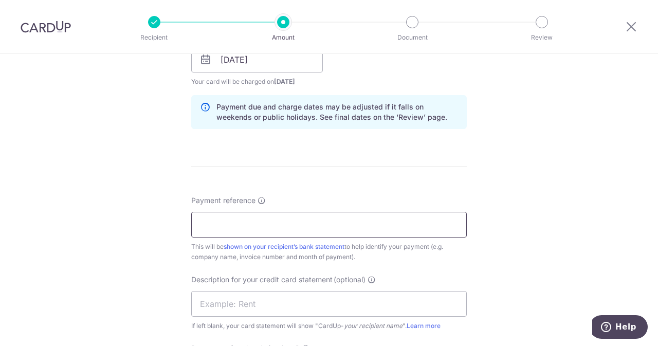
click at [355, 223] on input "Payment reference" at bounding box center [329, 225] width 276 height 26
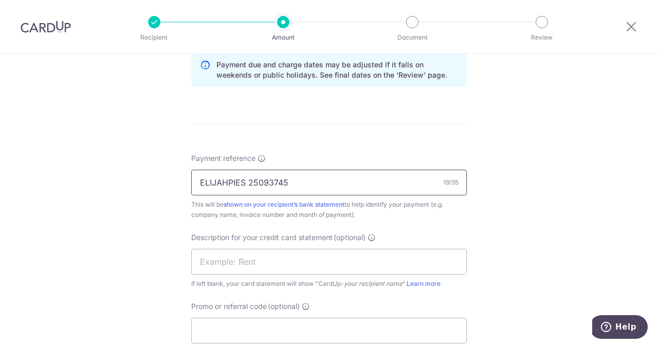
type input "ELIJAHPIES 25093745"
click at [347, 228] on div "Payment reference ELIJAHPIES 25093745 19/35 This will be shown on your recipien…" at bounding box center [329, 248] width 276 height 190
click at [320, 262] on input "text" at bounding box center [329, 262] width 276 height 26
paste input "262546"
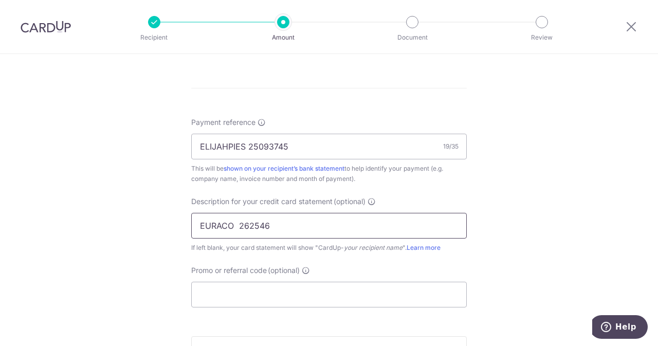
scroll to position [576, 0]
drag, startPoint x: 283, startPoint y: 221, endPoint x: 94, endPoint y: 219, distance: 188.8
paste input "262546"
drag, startPoint x: 260, startPoint y: 227, endPoint x: 223, endPoint y: 228, distance: 37.1
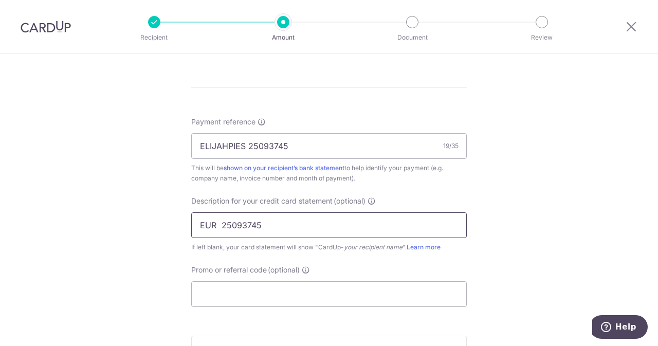
click at [223, 228] on input "EUR 25093745" at bounding box center [329, 225] width 276 height 26
click at [215, 225] on input "EUR 25093745" at bounding box center [329, 225] width 276 height 26
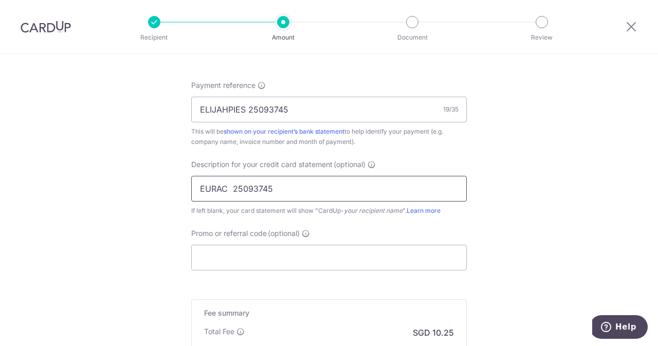
scroll to position [613, 0]
type input "EURAC 25093745"
click at [272, 250] on input "Promo or referral code (optional)" at bounding box center [329, 257] width 276 height 26
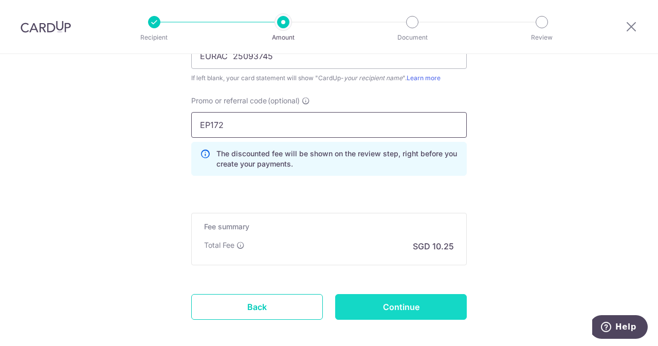
scroll to position [749, 0]
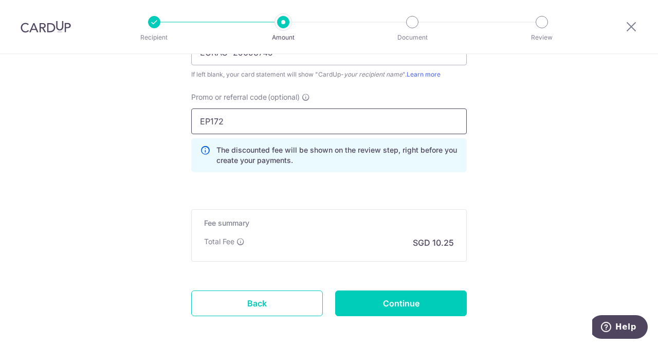
type input "EP172"
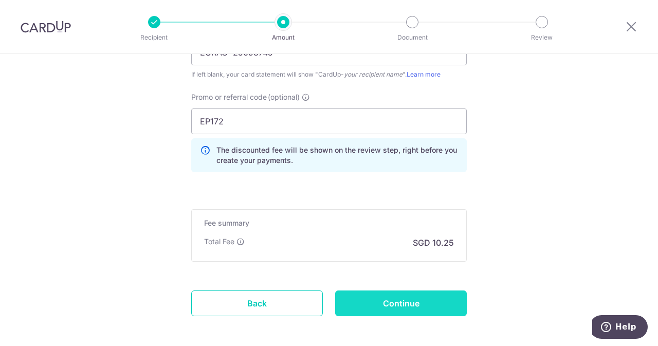
click at [369, 299] on input "Continue" at bounding box center [401, 304] width 132 height 26
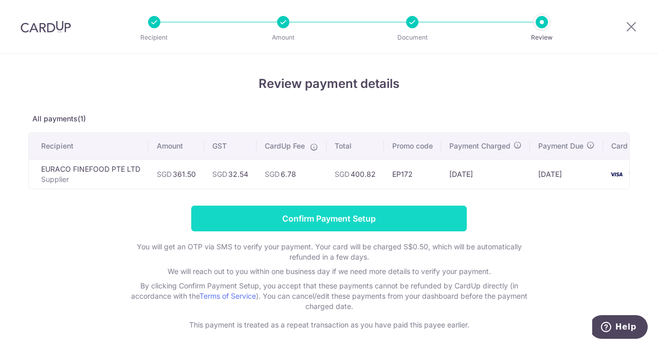
click at [329, 232] on input "Confirm Payment Setup" at bounding box center [329, 219] width 276 height 26
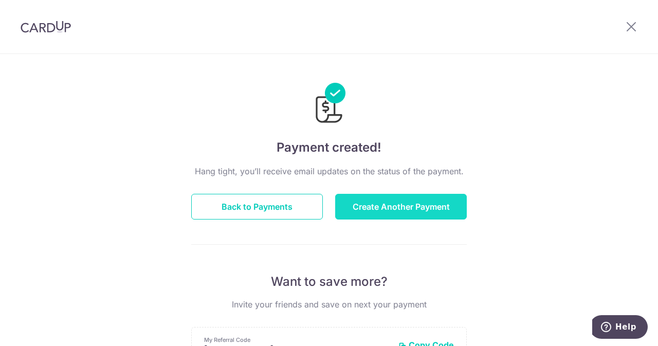
click at [421, 205] on button "Create Another Payment" at bounding box center [401, 207] width 132 height 26
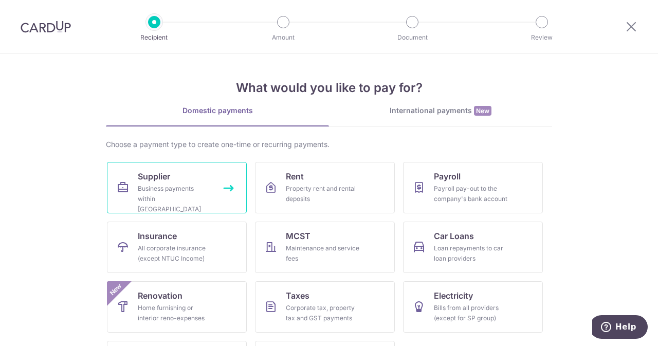
click at [150, 187] on div "Business payments within [GEOGRAPHIC_DATA]" at bounding box center [175, 199] width 74 height 31
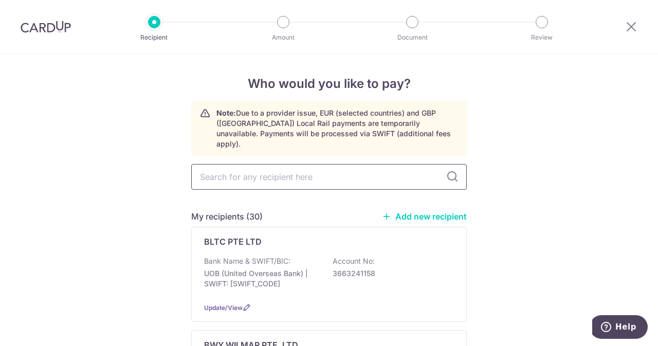
click at [277, 164] on input "text" at bounding box center [329, 177] width 276 height 26
type input "nn"
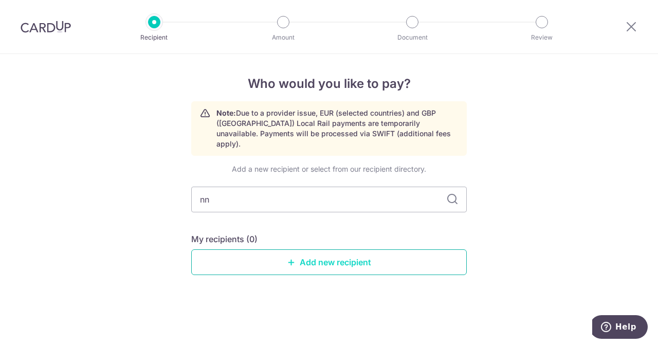
drag, startPoint x: 313, startPoint y: 204, endPoint x: 268, endPoint y: 246, distance: 61.9
type input "a"
type input "ag"
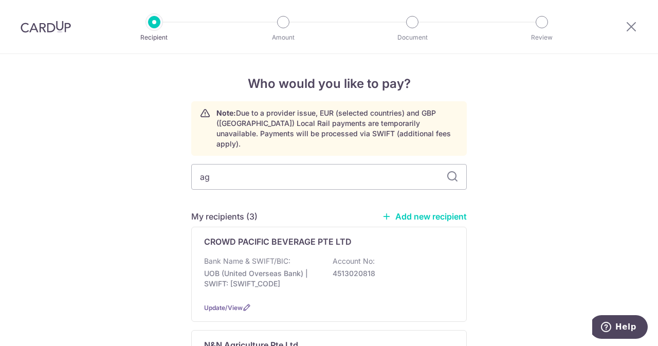
scroll to position [16, 0]
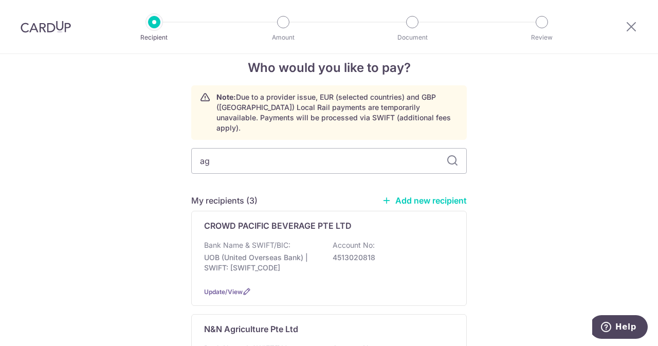
type input "agr"
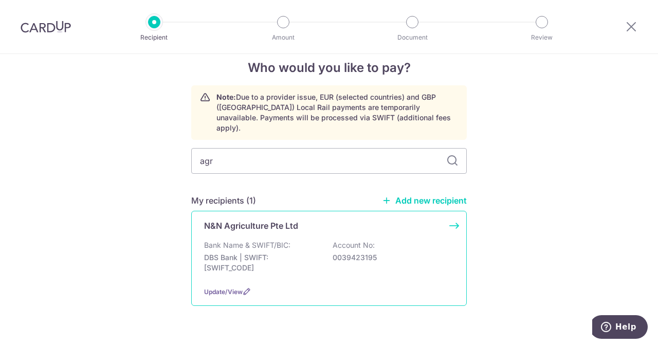
click at [306, 240] on div "Bank Name & SWIFT/BIC: DBS Bank | SWIFT: DBSSSGSGXXX Account No: 0039423195" at bounding box center [329, 259] width 250 height 38
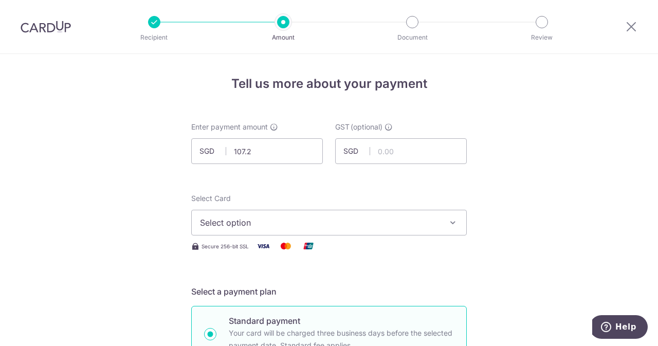
type input "107.20"
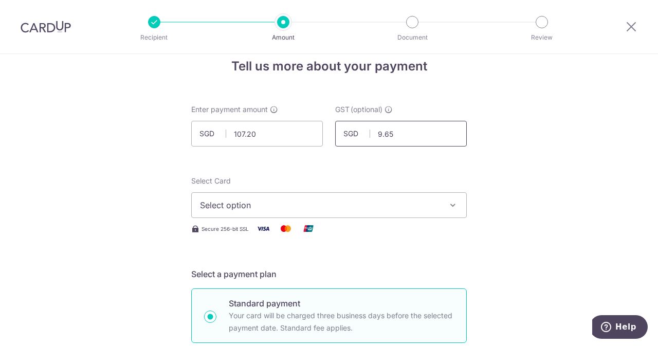
scroll to position [19, 0]
type input "9.65"
click at [247, 197] on button "Select option" at bounding box center [329, 204] width 276 height 26
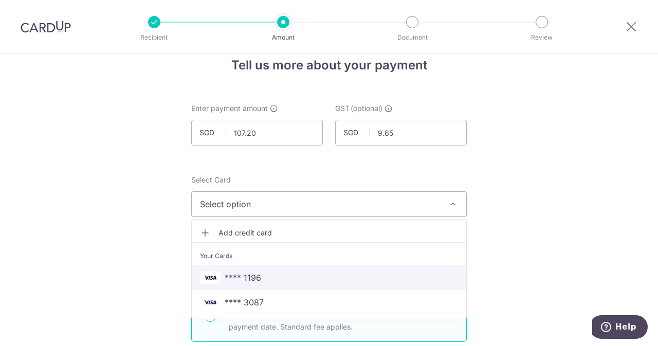
click at [243, 268] on link "**** 1196" at bounding box center [329, 277] width 275 height 25
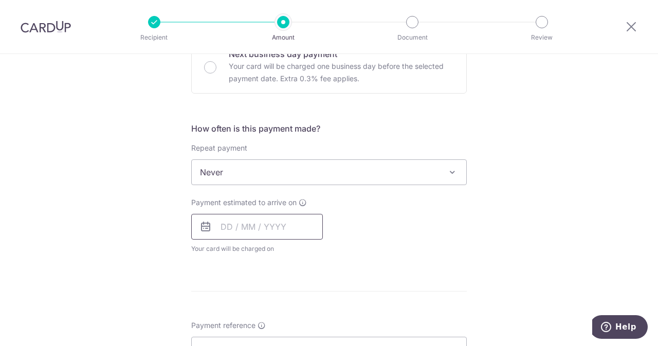
click at [270, 236] on input "text" at bounding box center [257, 227] width 132 height 26
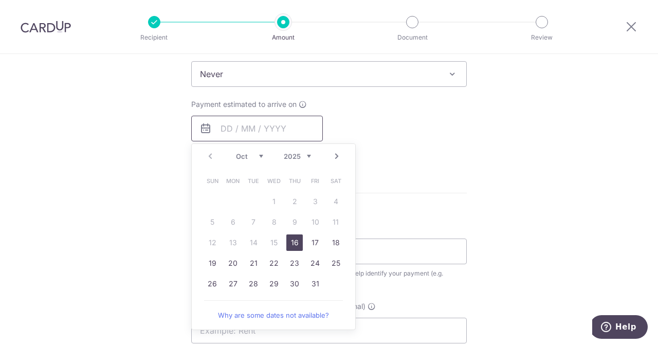
scroll to position [430, 0]
click at [290, 231] on td "16" at bounding box center [294, 240] width 21 height 21
type input "[DATE]"
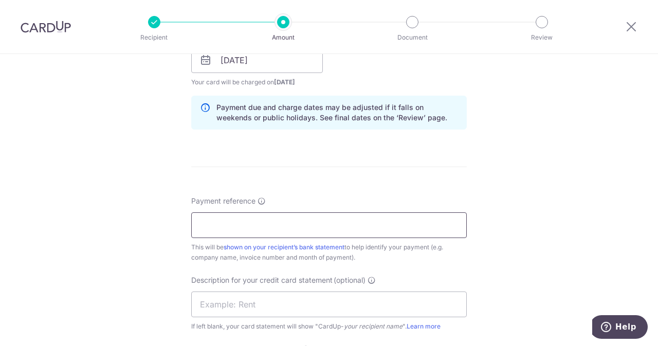
scroll to position [497, 0]
click at [297, 224] on input "Payment reference" at bounding box center [329, 225] width 276 height 26
type input "e"
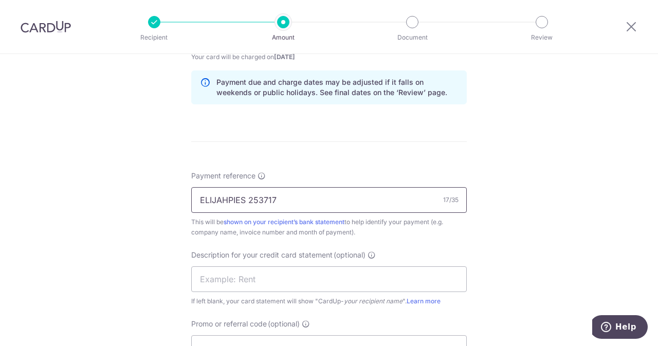
drag, startPoint x: 287, startPoint y: 203, endPoint x: 248, endPoint y: 198, distance: 39.5
click at [248, 198] on input "ELIJAHPIES 253717" at bounding box center [329, 200] width 276 height 26
type input "ELIJAHPIES 253717"
click at [290, 286] on input "text" at bounding box center [329, 279] width 276 height 26
paste input "253717"
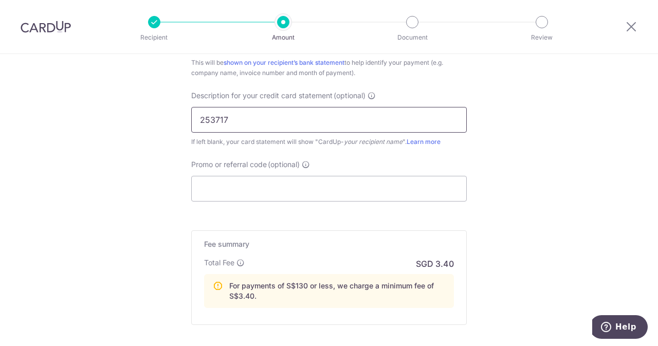
scroll to position [682, 0]
type input "253717"
click at [241, 192] on input "Promo or referral code (optional)" at bounding box center [329, 188] width 276 height 26
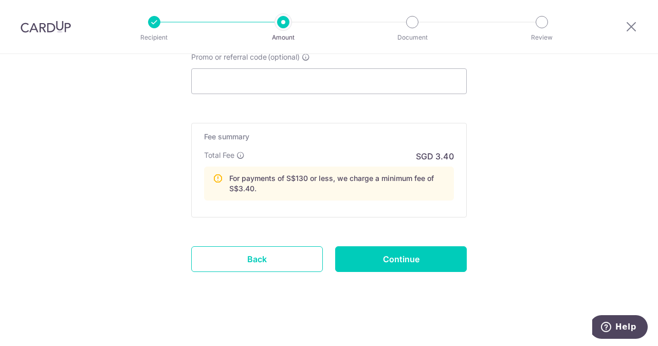
click at [372, 253] on input "Continue" at bounding box center [401, 259] width 132 height 26
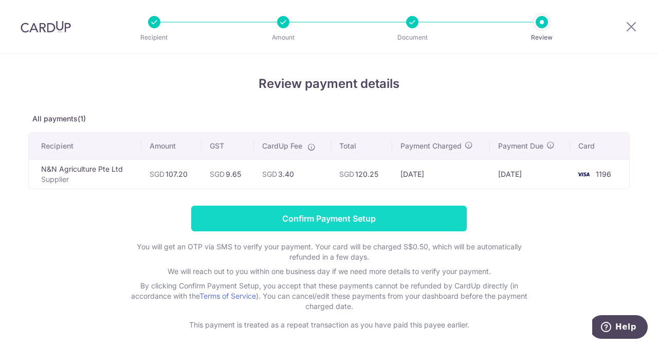
click at [340, 215] on input "Confirm Payment Setup" at bounding box center [329, 219] width 276 height 26
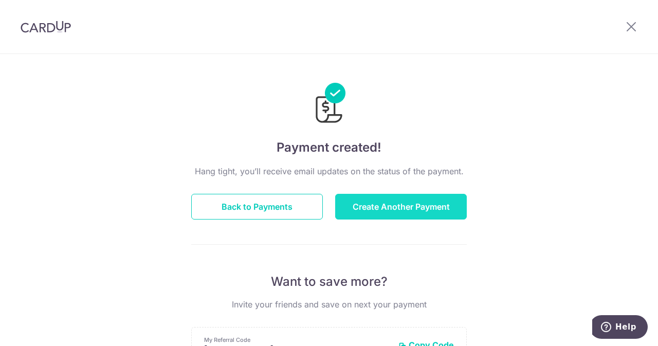
click at [395, 213] on button "Create Another Payment" at bounding box center [401, 207] width 132 height 26
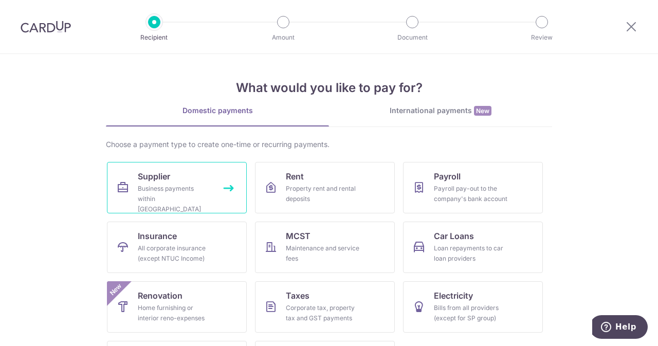
click at [161, 167] on link "Supplier Business payments within Singapore" at bounding box center [177, 187] width 140 height 51
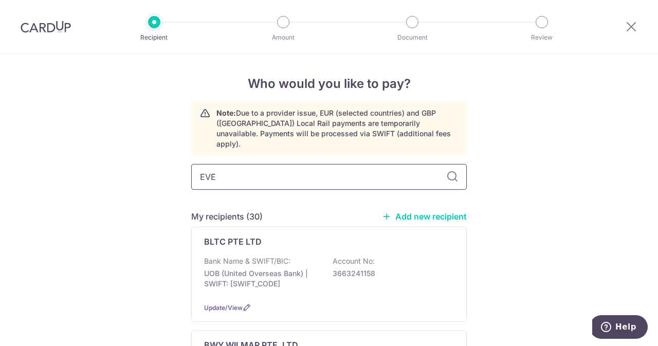
type input "EVER"
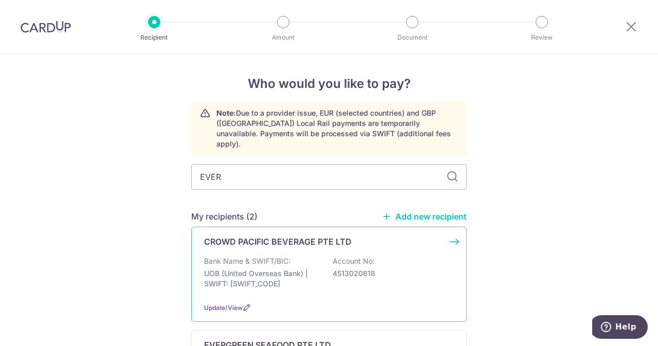
click at [261, 256] on p "Bank Name & SWIFT/BIC:" at bounding box center [247, 261] width 86 height 10
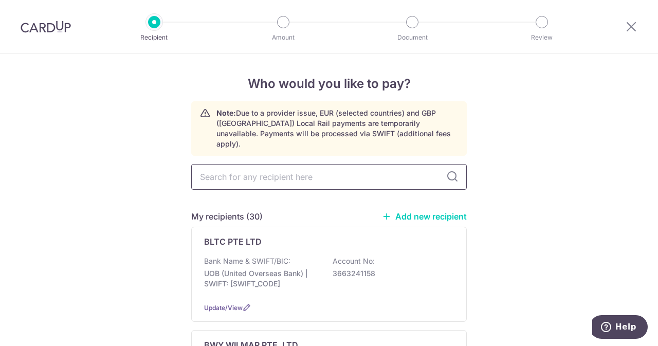
click at [273, 164] on input "text" at bounding box center [329, 177] width 276 height 26
type input "EVERG"
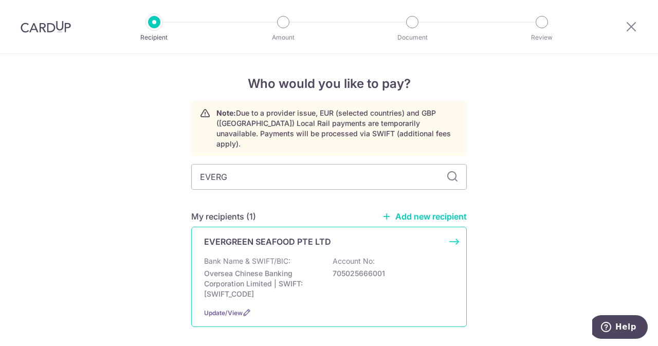
click at [280, 238] on div "EVERGREEN SEAFOOD PTE LTD Bank Name & SWIFT/BIC: Oversea Chinese Banking Corpor…" at bounding box center [329, 277] width 276 height 100
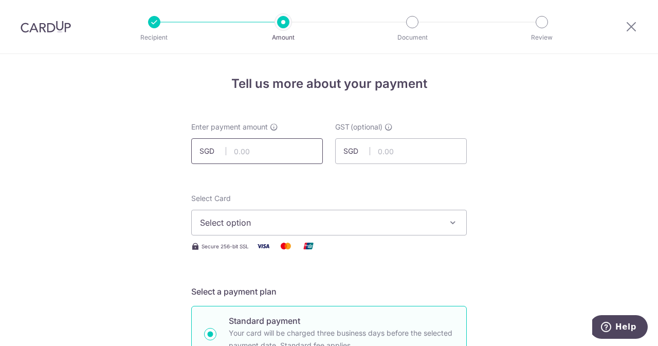
click at [260, 147] on input "text" at bounding box center [257, 151] width 132 height 26
type input "290.00"
type input "26.10"
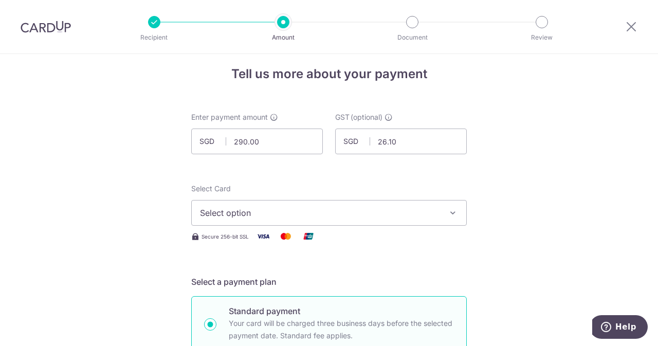
scroll to position [10, 0]
click at [262, 200] on button "Select option" at bounding box center [329, 213] width 276 height 26
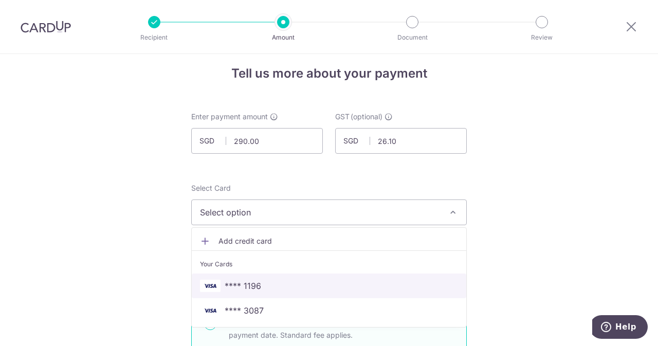
click at [250, 288] on span "**** 1196" at bounding box center [243, 286] width 37 height 12
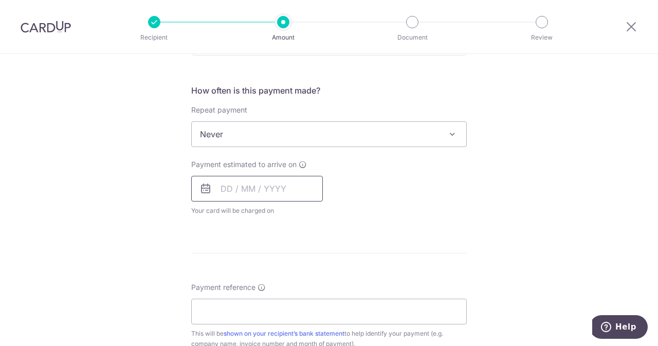
click at [254, 197] on input "text" at bounding box center [257, 189] width 132 height 26
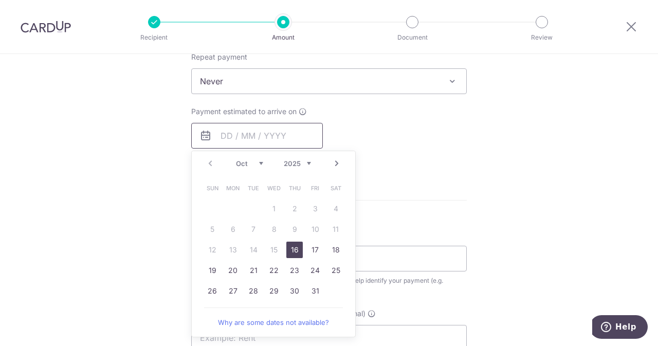
scroll to position [421, 0]
click at [292, 243] on link "16" at bounding box center [295, 249] width 16 height 16
type input "[DATE]"
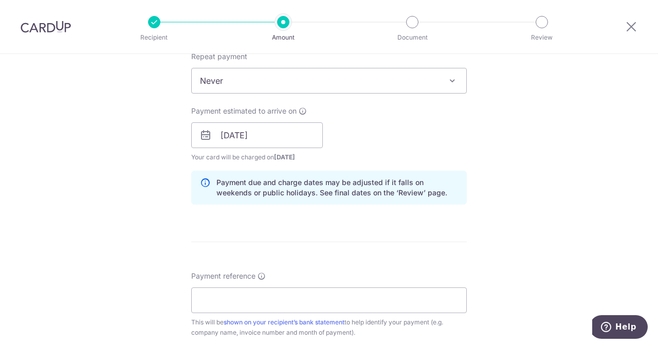
scroll to position [506, 0]
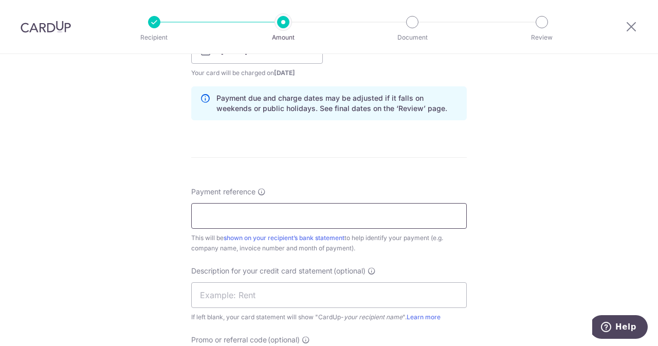
click at [341, 224] on input "Payment reference" at bounding box center [329, 216] width 276 height 26
drag, startPoint x: 305, startPoint y: 213, endPoint x: 246, endPoint y: 220, distance: 59.0
click at [246, 220] on input "ELIJAHPIES 25012164" at bounding box center [329, 216] width 276 height 26
type input "ELIJAHPIES 25012164"
click at [252, 287] on input "text" at bounding box center [329, 295] width 276 height 26
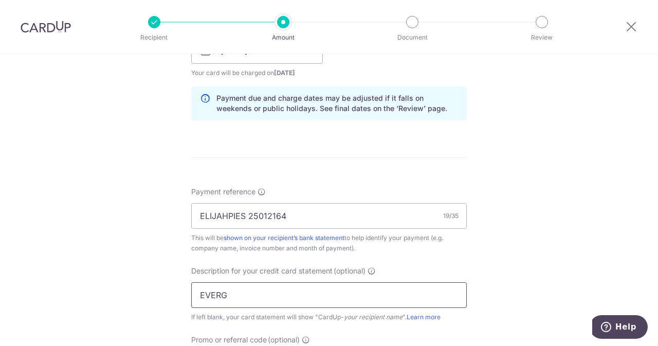
paste input "25012164"
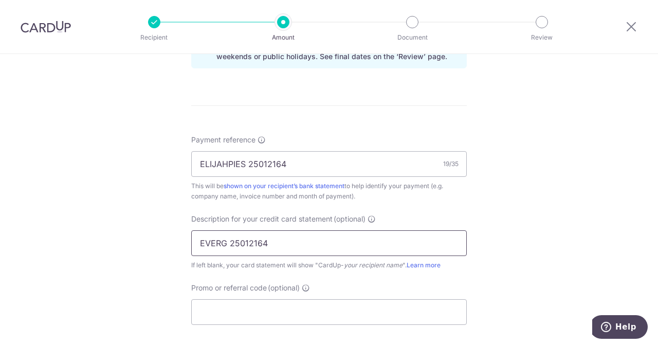
scroll to position [559, 0]
type input "EVERG 25012164"
click at [250, 328] on form "Enter payment amount SGD 290.00 290.00 GST (optional) SGD 26.10 26.10 Select Ca…" at bounding box center [329, 25] width 276 height 925
click at [239, 307] on input "Promo or referral code (optional)" at bounding box center [329, 311] width 276 height 26
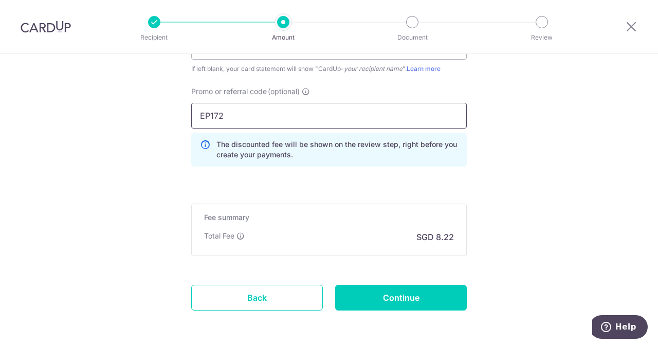
scroll to position [764, 0]
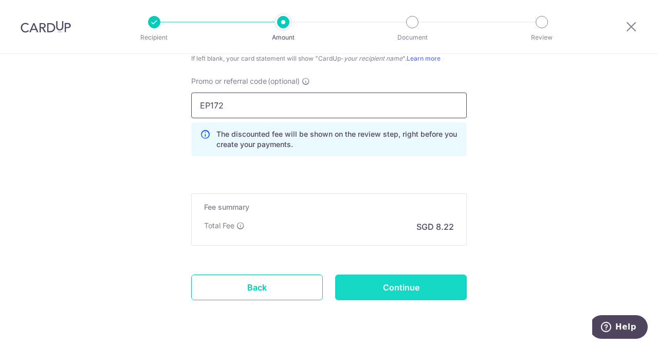
type input "EP172"
click at [412, 283] on input "Continue" at bounding box center [401, 288] width 132 height 26
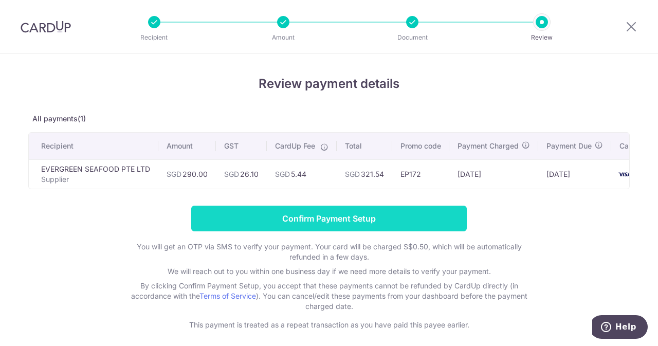
click at [379, 226] on input "Confirm Payment Setup" at bounding box center [329, 219] width 276 height 26
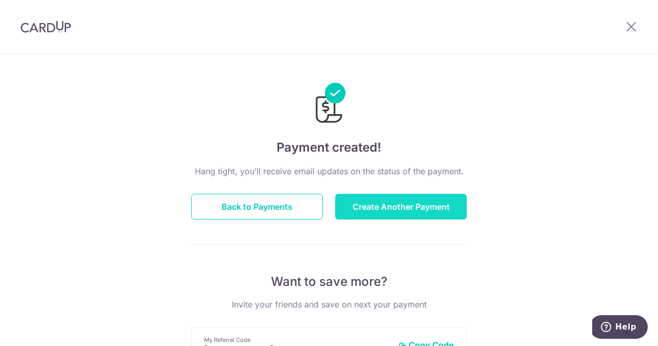
click at [394, 200] on button "Create Another Payment" at bounding box center [401, 207] width 132 height 26
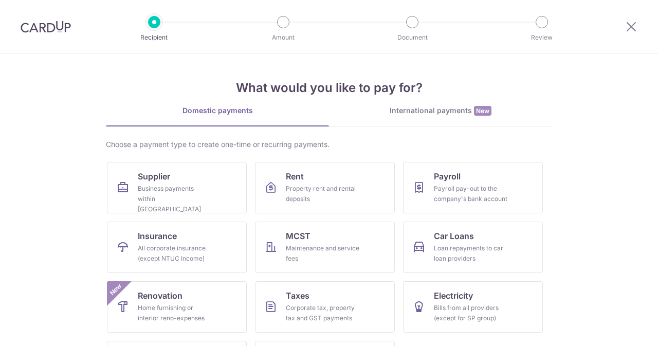
click at [213, 216] on ul "Supplier Business payments within [GEOGRAPHIC_DATA] Rent Property rent and rent…" at bounding box center [329, 281] width 444 height 239
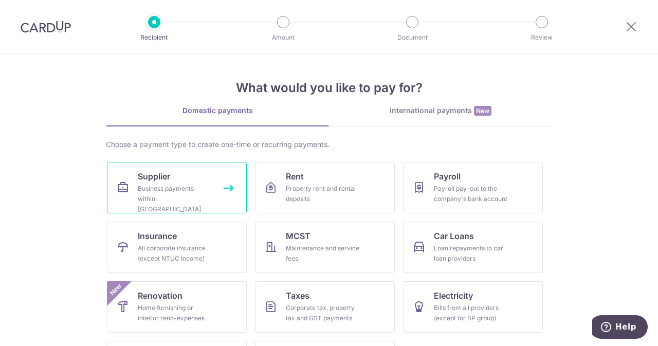
drag, startPoint x: 0, startPoint y: 0, endPoint x: 166, endPoint y: 199, distance: 258.9
click at [201, 210] on ul "Supplier Business payments within Singapore Rent Property rent and rental depos…" at bounding box center [329, 281] width 444 height 239
click at [160, 194] on div "Business payments within Singapore" at bounding box center [175, 199] width 74 height 31
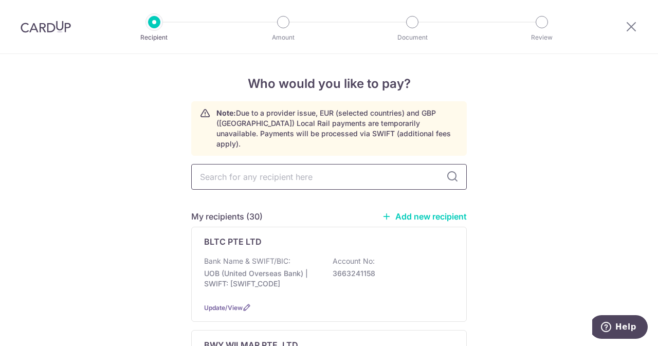
click at [272, 169] on input "text" at bounding box center [329, 177] width 276 height 26
type input "KIREI"
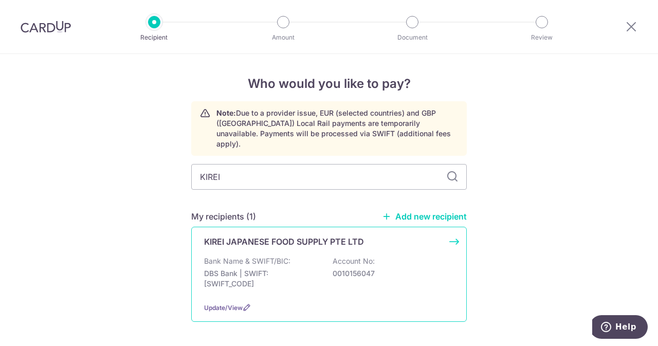
click at [286, 256] on div "Bank Name & SWIFT/BIC: DBS Bank | SWIFT: [SWIFT_CODE] Account No: 0010156047" at bounding box center [329, 275] width 250 height 38
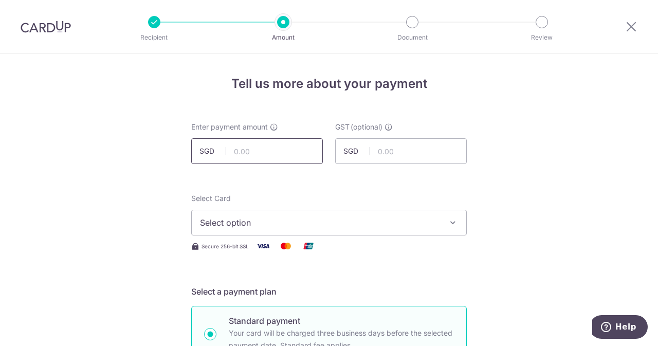
click at [285, 157] on input "text" at bounding box center [257, 151] width 132 height 26
type input "360.00"
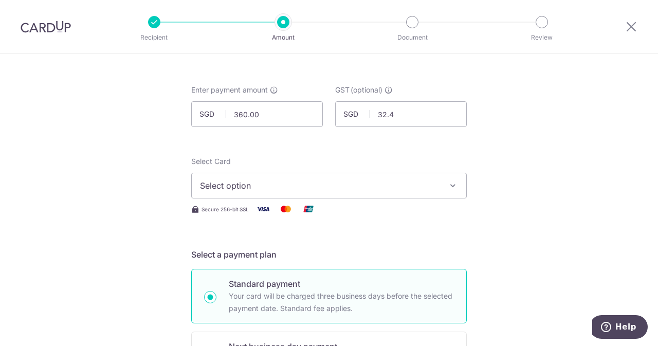
type input "32.40"
click at [252, 192] on button "Select option" at bounding box center [329, 186] width 276 height 26
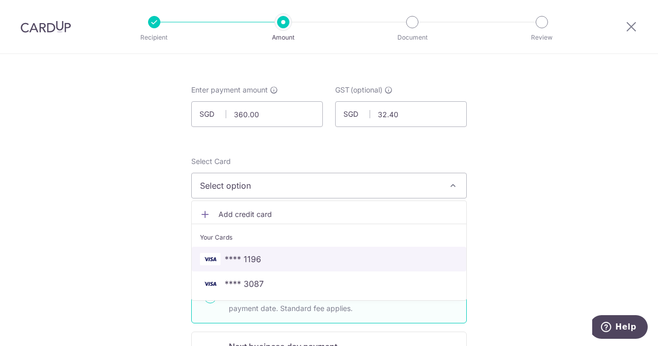
click at [248, 261] on span "**** 1196" at bounding box center [243, 259] width 37 height 12
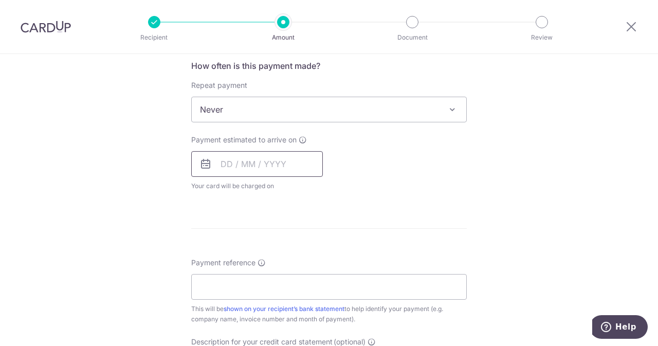
click at [254, 175] on input "text" at bounding box center [257, 164] width 132 height 26
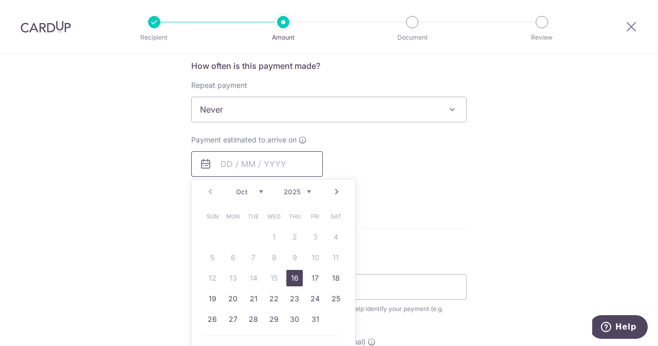
scroll to position [426, 0]
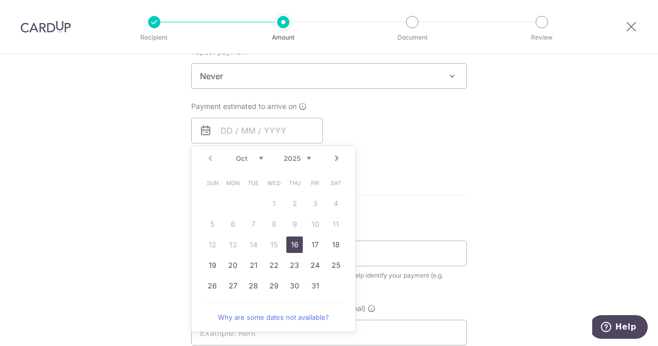
click at [288, 235] on td "16" at bounding box center [294, 245] width 21 height 21
type input "16/10/2025"
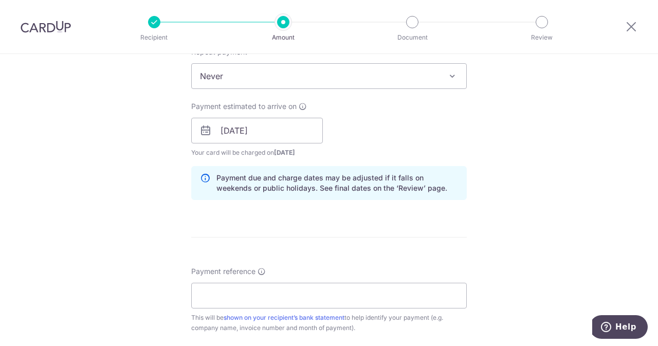
click at [287, 245] on form "Enter payment amount SGD 360.00 360.00 GST (optional) SGD 32.40 32.40 Select Ca…" at bounding box center [329, 158] width 276 height 925
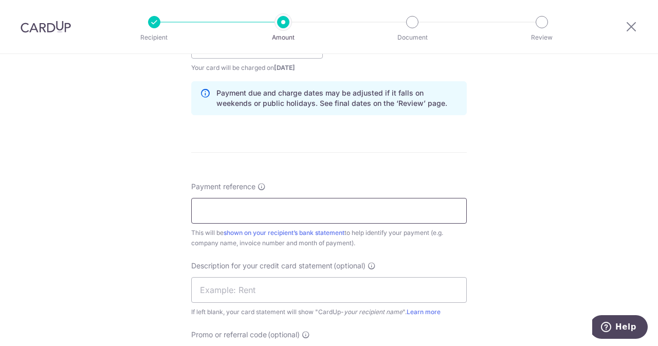
click at [332, 221] on input "Payment reference" at bounding box center [329, 211] width 276 height 26
drag, startPoint x: 296, startPoint y: 204, endPoint x: 246, endPoint y: 210, distance: 50.2
click at [246, 210] on input "ELIJAHPIES 2512747" at bounding box center [329, 211] width 276 height 26
type input "ELIJAHPIES 2512747"
click at [226, 300] on input "text" at bounding box center [329, 290] width 276 height 26
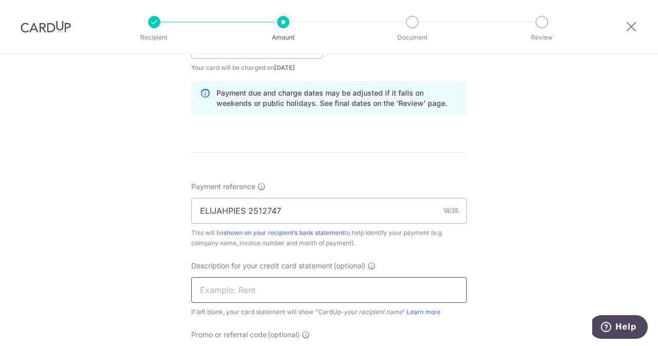
type input "I"
paste input "2512747"
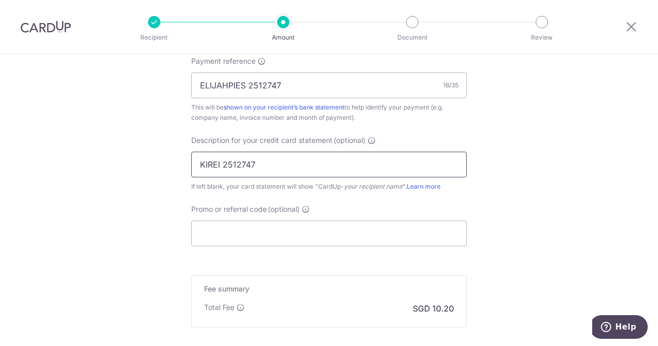
scroll to position [637, 0]
type input "KIREI 2512747"
click at [288, 233] on input "Promo or referral code (optional)" at bounding box center [329, 233] width 276 height 26
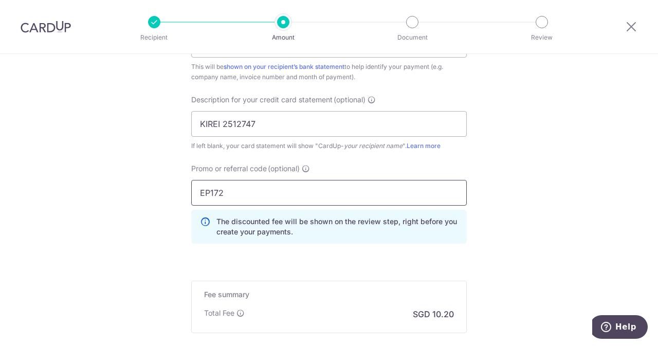
scroll to position [793, 0]
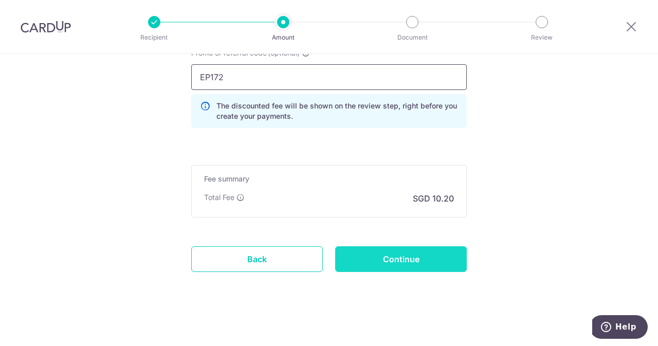
type input "EP172"
click at [416, 256] on input "Continue" at bounding box center [401, 259] width 132 height 26
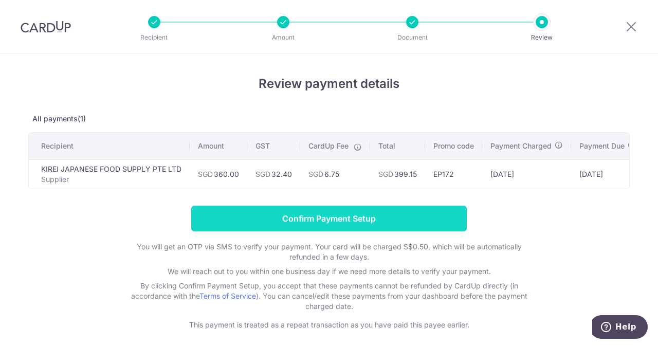
click at [372, 223] on input "Confirm Payment Setup" at bounding box center [329, 219] width 276 height 26
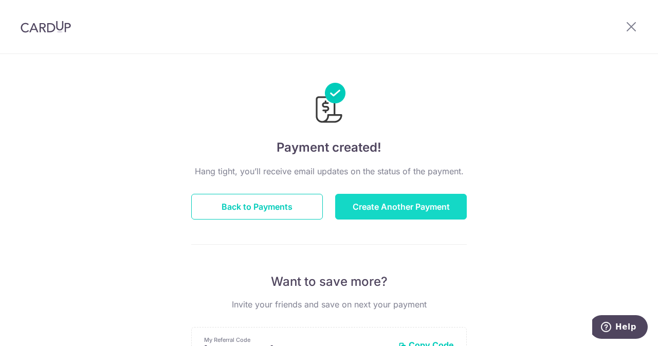
click at [409, 212] on button "Create Another Payment" at bounding box center [401, 207] width 132 height 26
